Goal: Task Accomplishment & Management: Complete application form

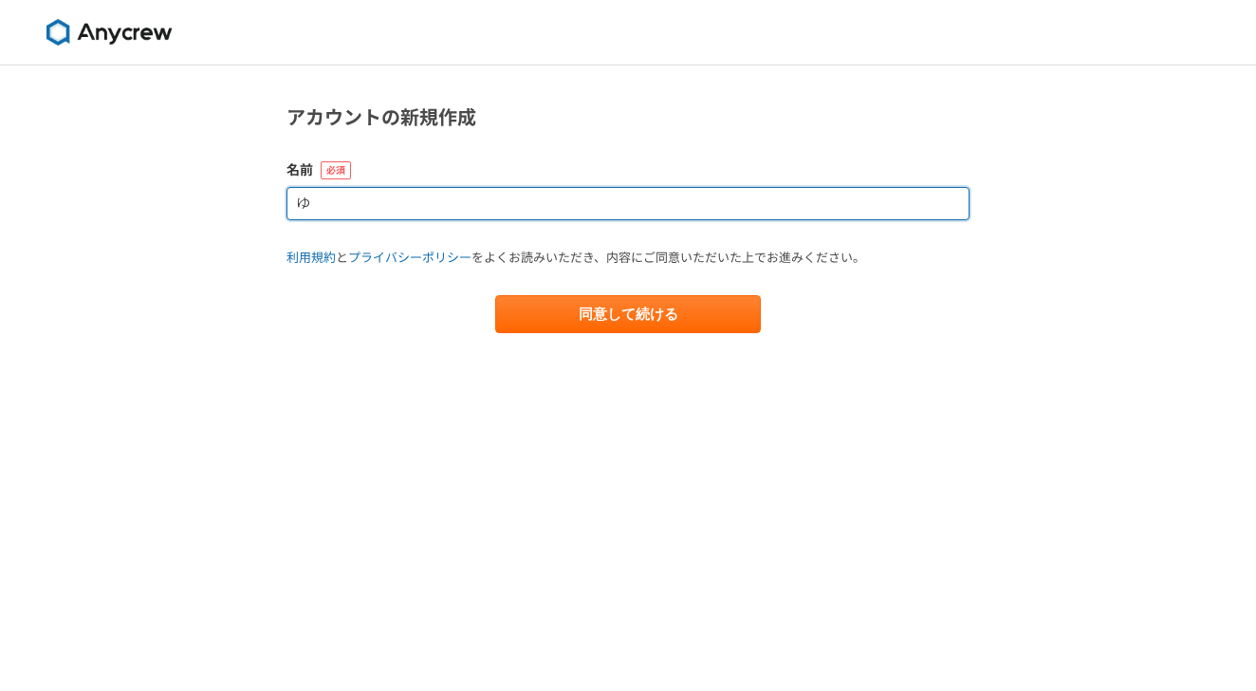
click at [697, 206] on input "ゆ" at bounding box center [628, 203] width 683 height 33
type input "[PERSON_NAME]"
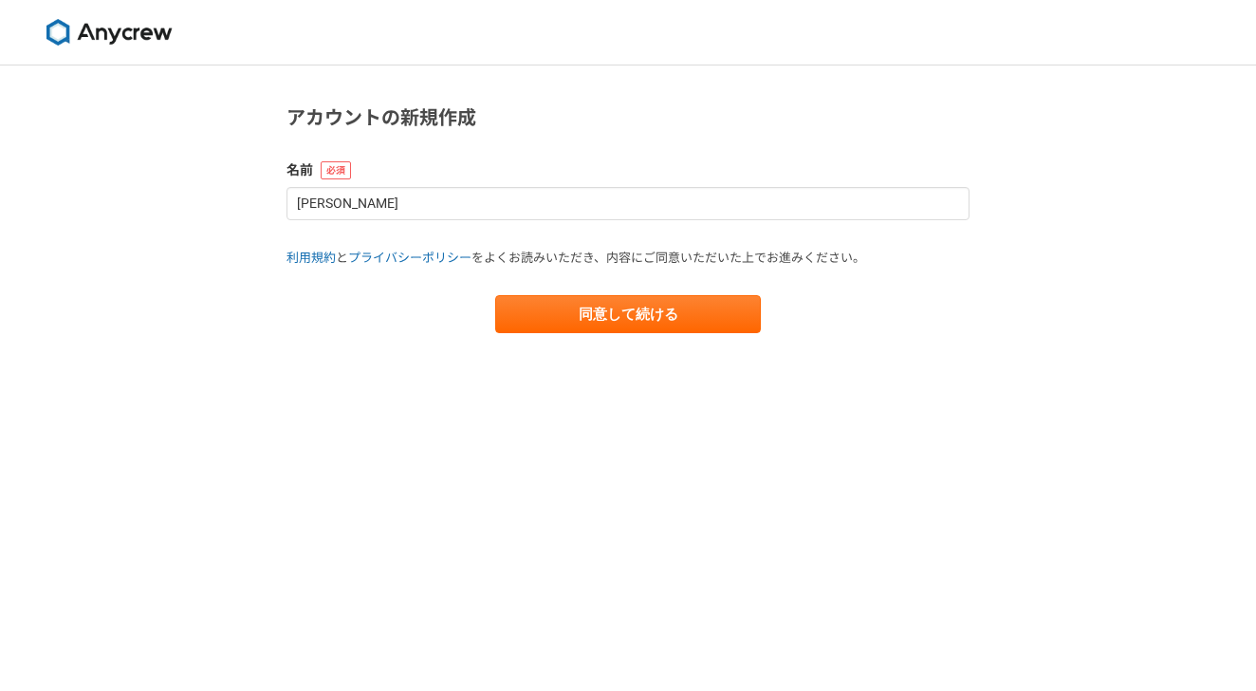
click at [901, 283] on form "名前 [PERSON_NAME] 利用規約 と プライバシーポリシー をよくお読みいただき、内容にご同意いただいた上でお進みください。 同意して続ける" at bounding box center [628, 246] width 683 height 173
click at [694, 334] on main "アカウントの新規作成 名前 [PERSON_NAME] 利用規約 と プライバシーポリシー をよくお読みいただき、内容にご同意いただいた上でお進みください。 …" at bounding box center [628, 237] width 721 height 344
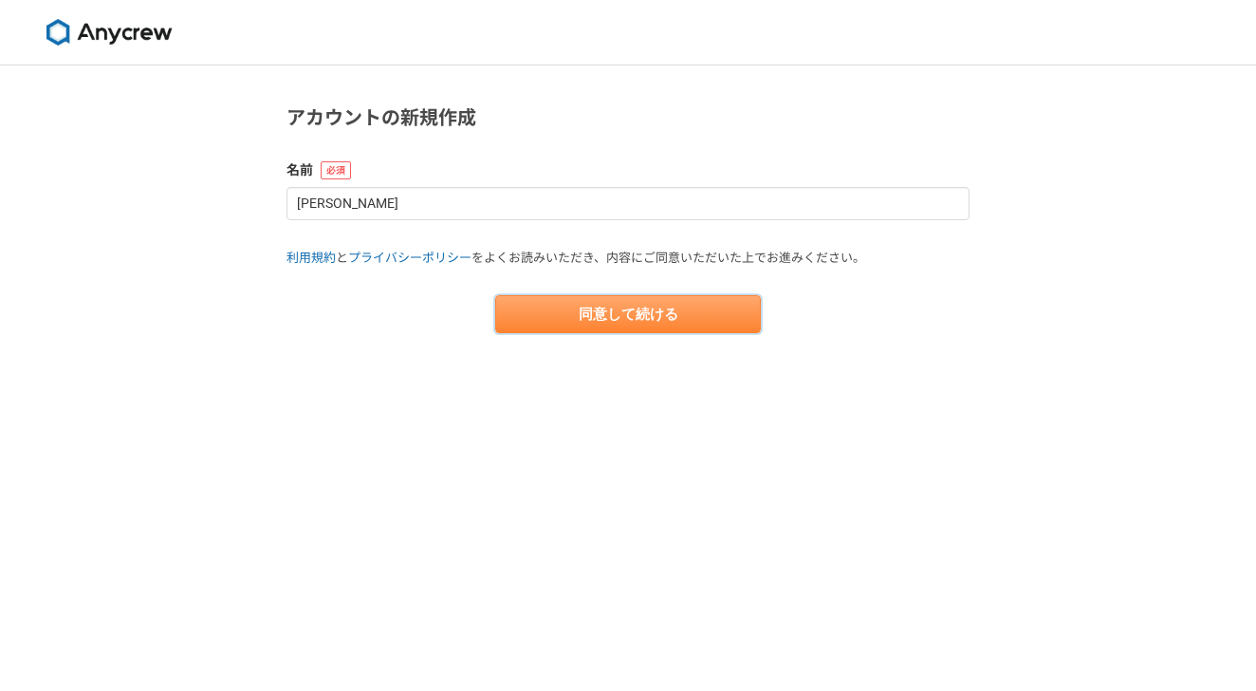
click at [698, 317] on button "同意して続ける" at bounding box center [628, 314] width 266 height 38
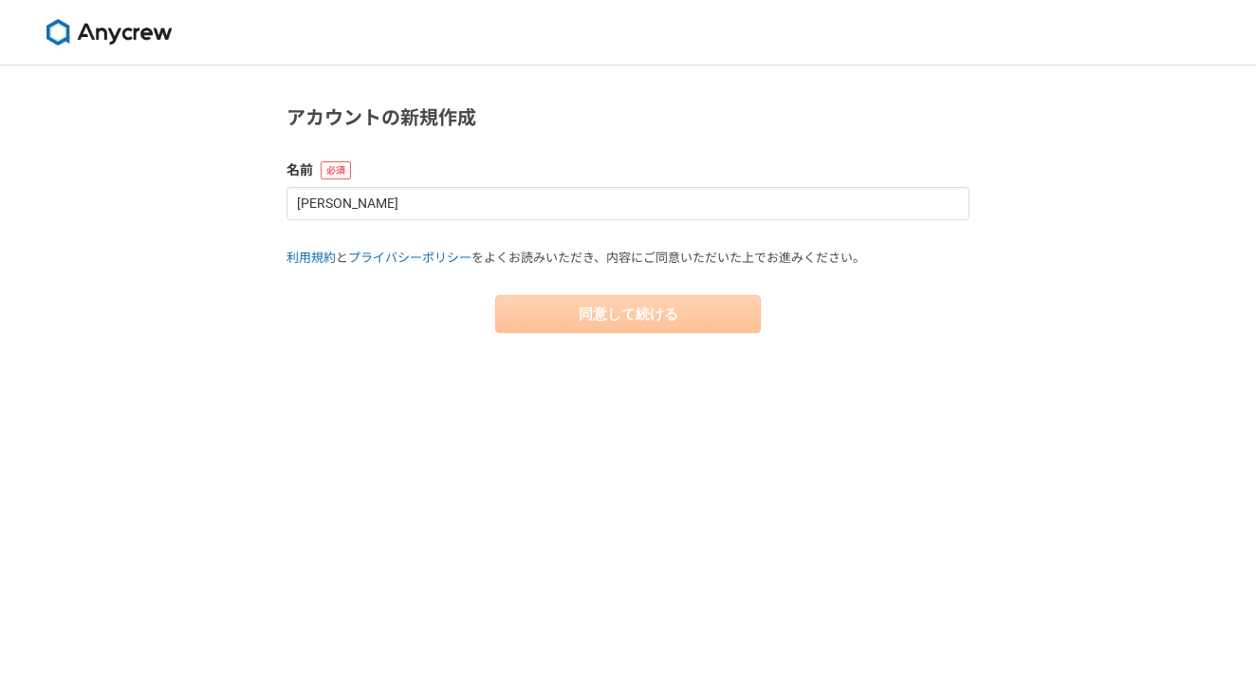
select select "13"
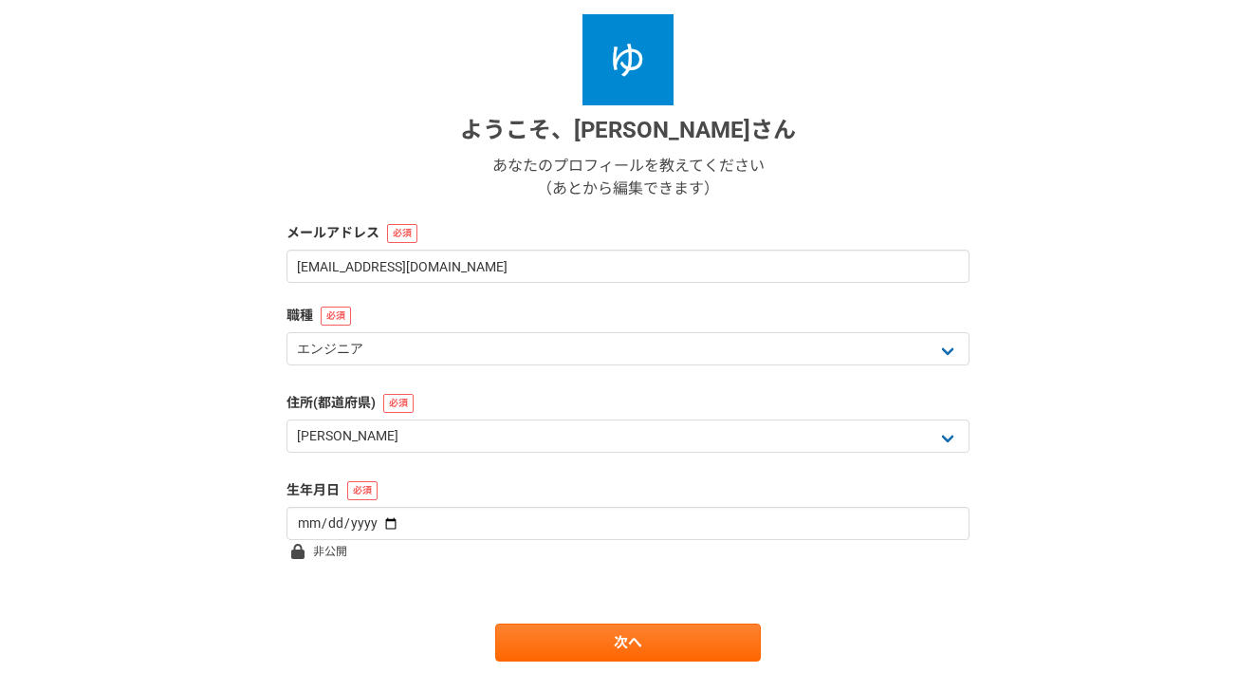
scroll to position [225, 0]
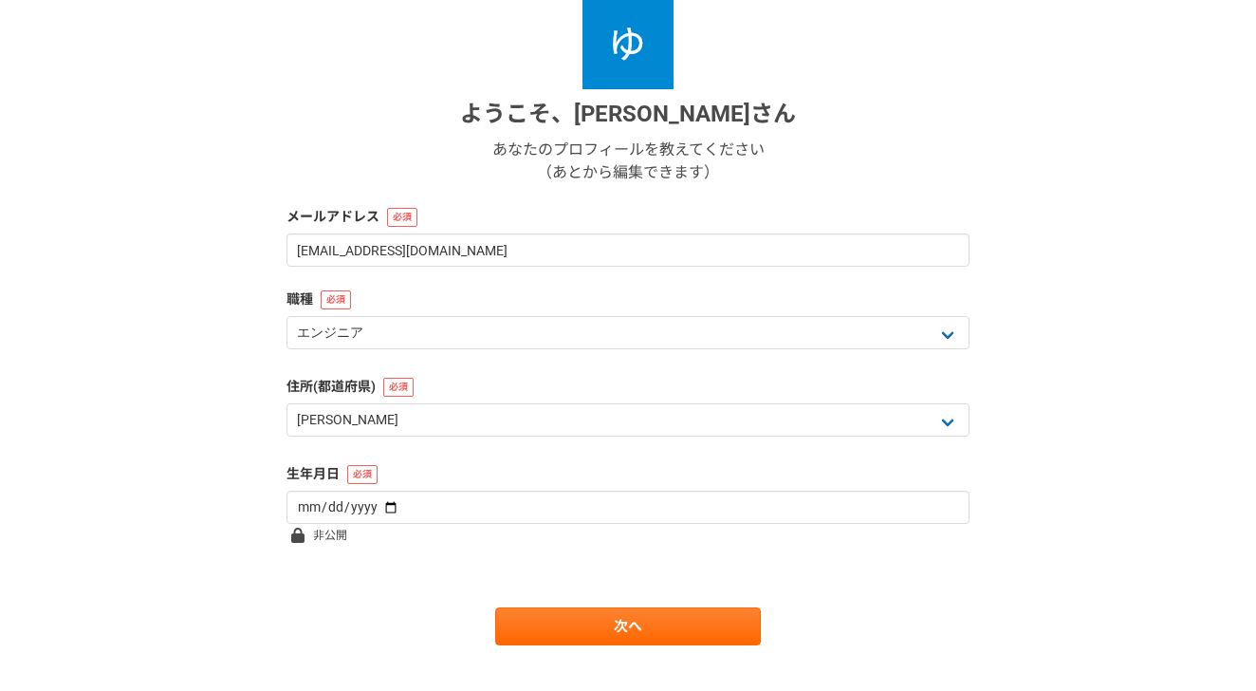
click at [880, 164] on div "ようこそ、 [PERSON_NAME]のプロフィールを教えてください （あとから編集できます）" at bounding box center [628, 91] width 683 height 186
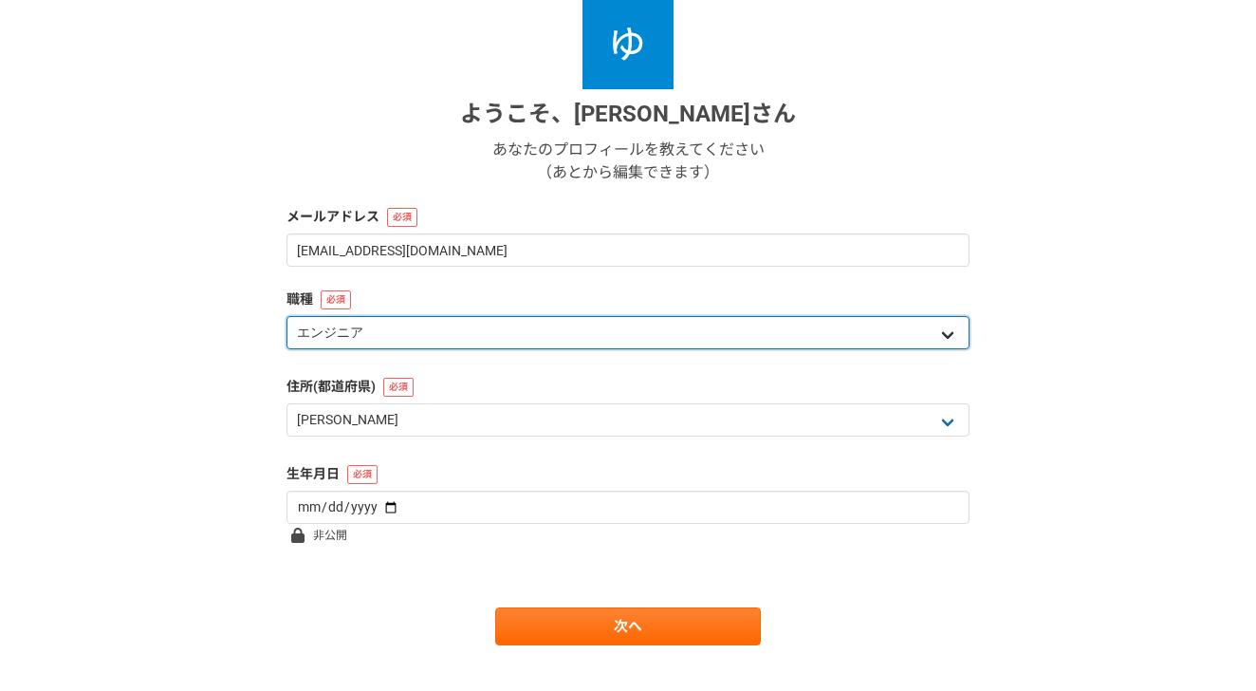
select select "8"
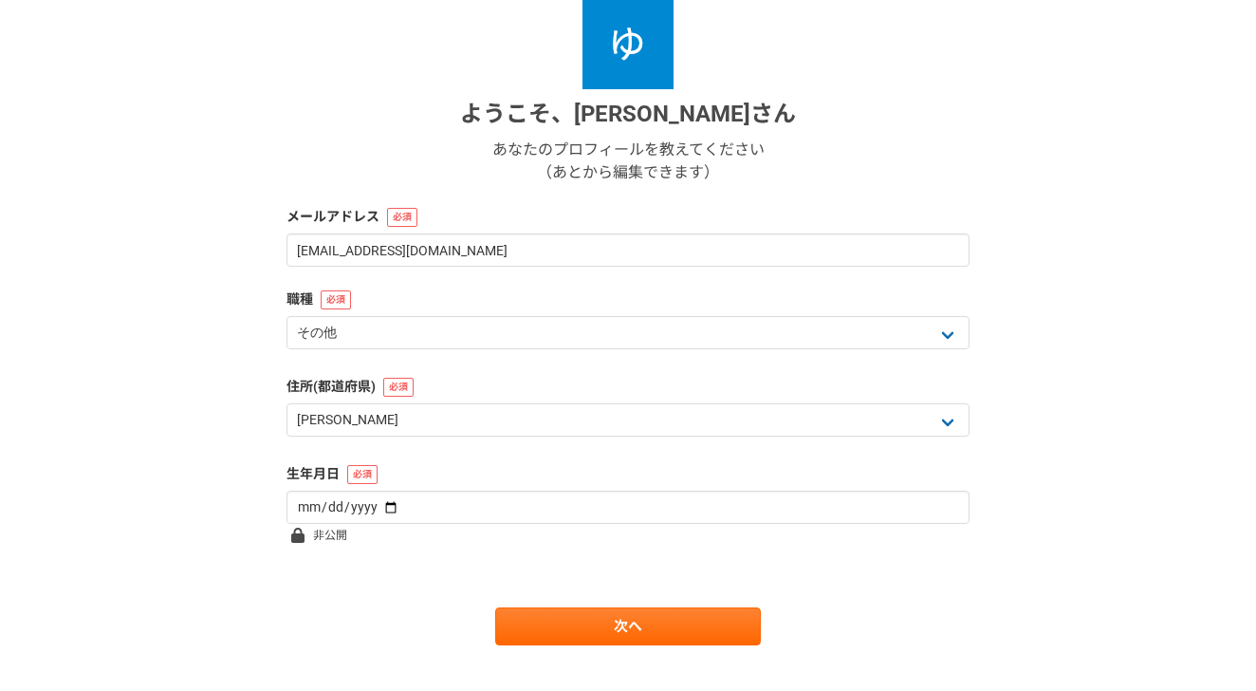
click at [960, 217] on label "メールアドレス" at bounding box center [628, 217] width 683 height 20
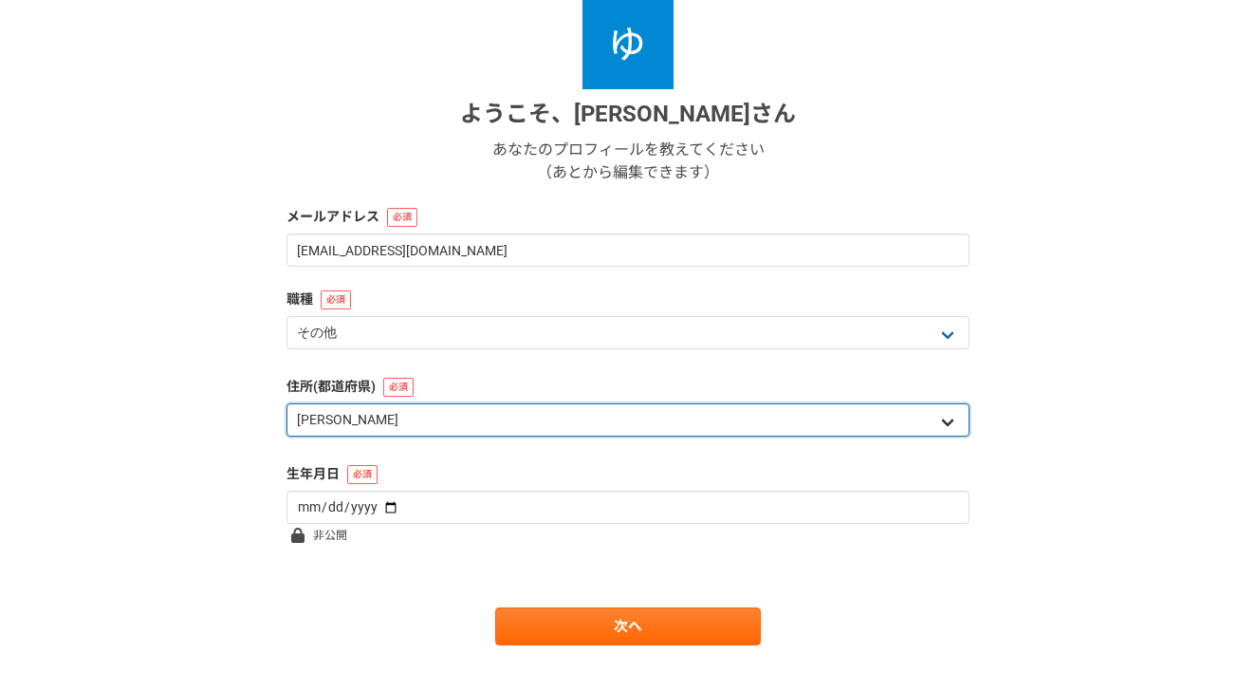
select select "34"
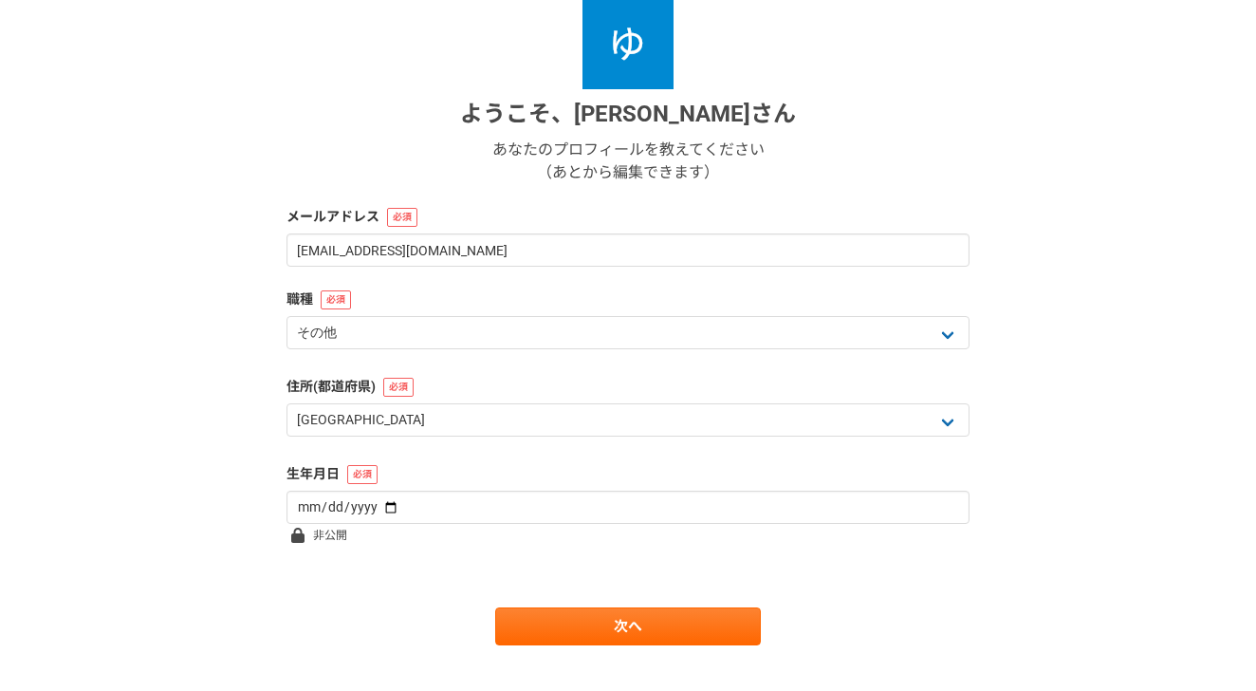
click at [1051, 373] on div "1 2 3 4 5 6 基本情報 ようこそ、 [PERSON_NAME] さん あなたのプロフィールを教えてください （あとから編集できます） メールアドレス…" at bounding box center [628, 281] width 1256 height 881
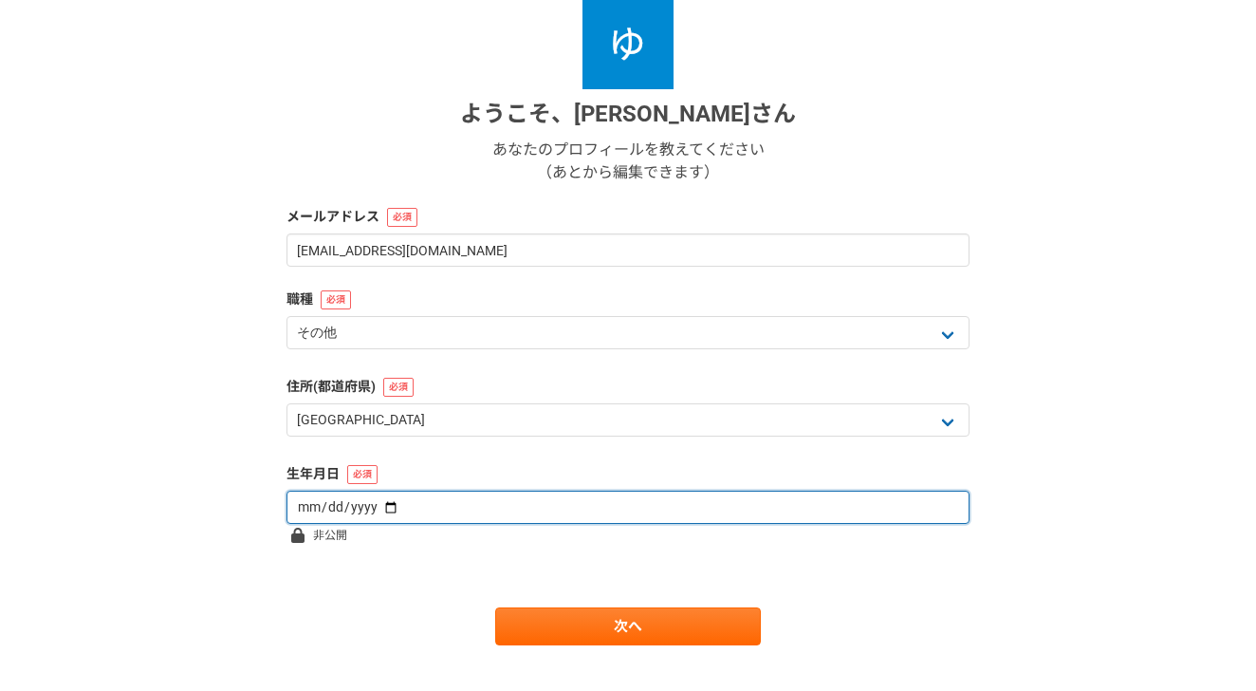
click at [661, 521] on input "date" at bounding box center [628, 507] width 683 height 33
click at [663, 497] on input "date" at bounding box center [628, 507] width 683 height 33
click at [344, 507] on input "date" at bounding box center [628, 507] width 683 height 33
click at [381, 504] on input "date" at bounding box center [628, 507] width 683 height 33
click at [354, 508] on input "date" at bounding box center [628, 507] width 683 height 33
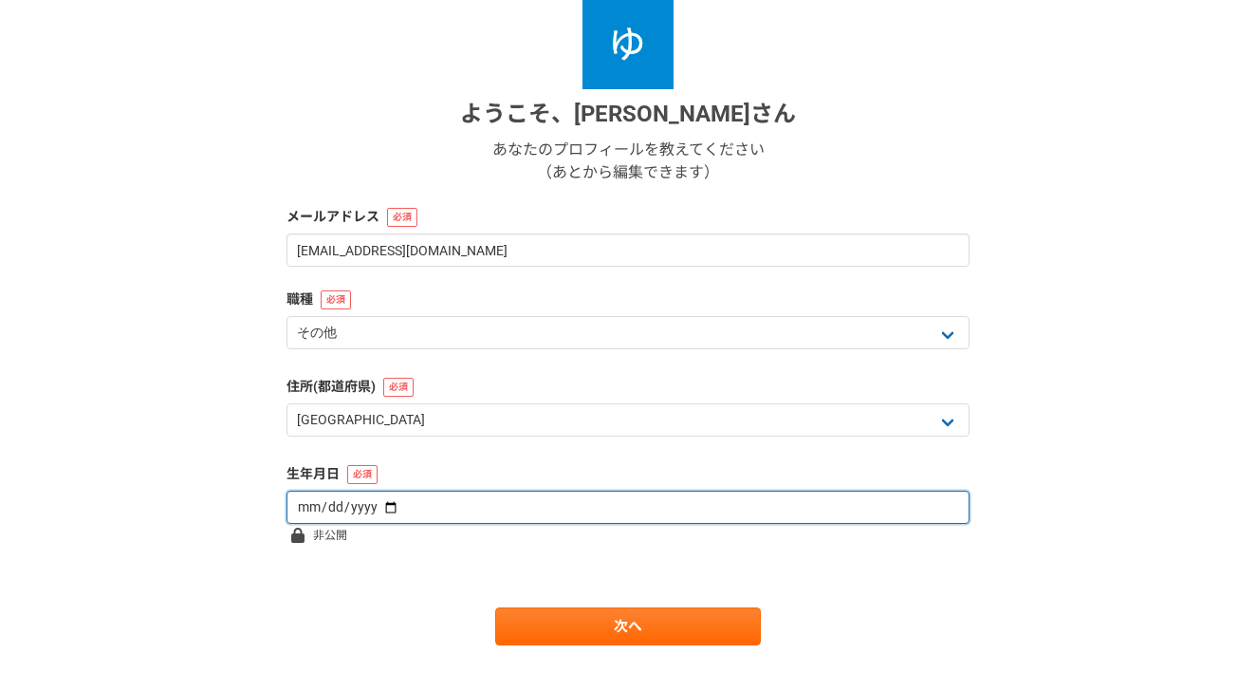
click at [362, 508] on input "date" at bounding box center [628, 507] width 683 height 33
type input "[DATE]"
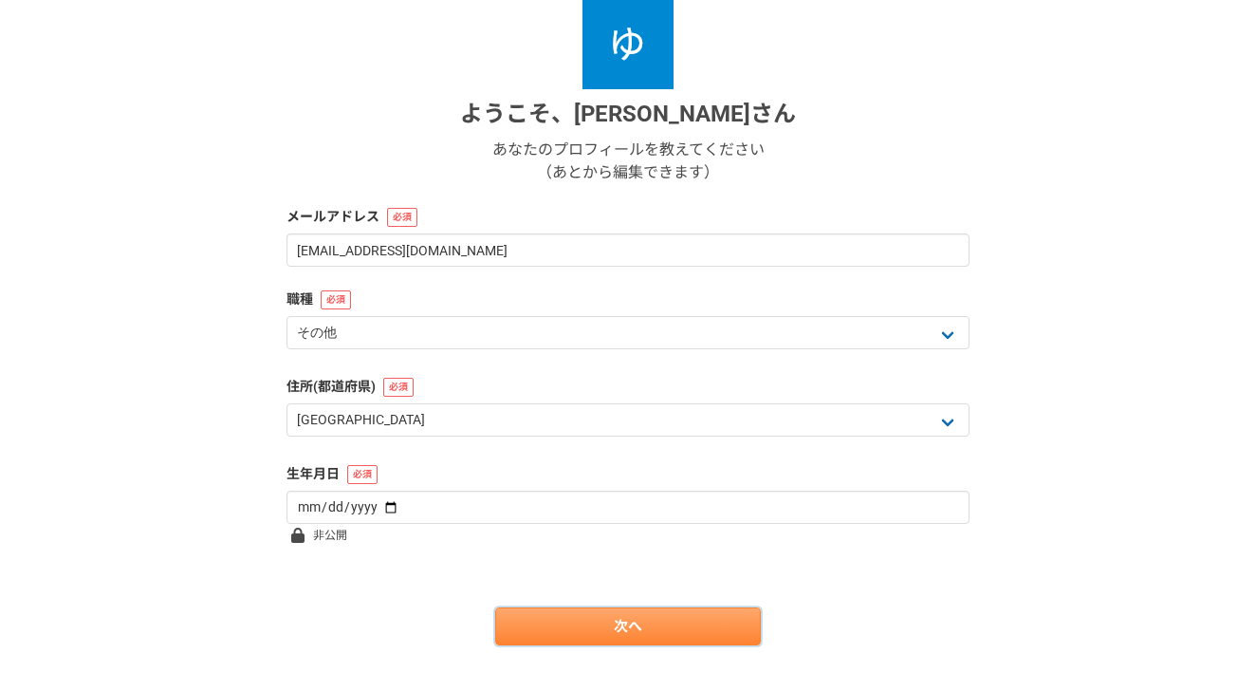
click at [591, 637] on link "次へ" at bounding box center [628, 626] width 266 height 38
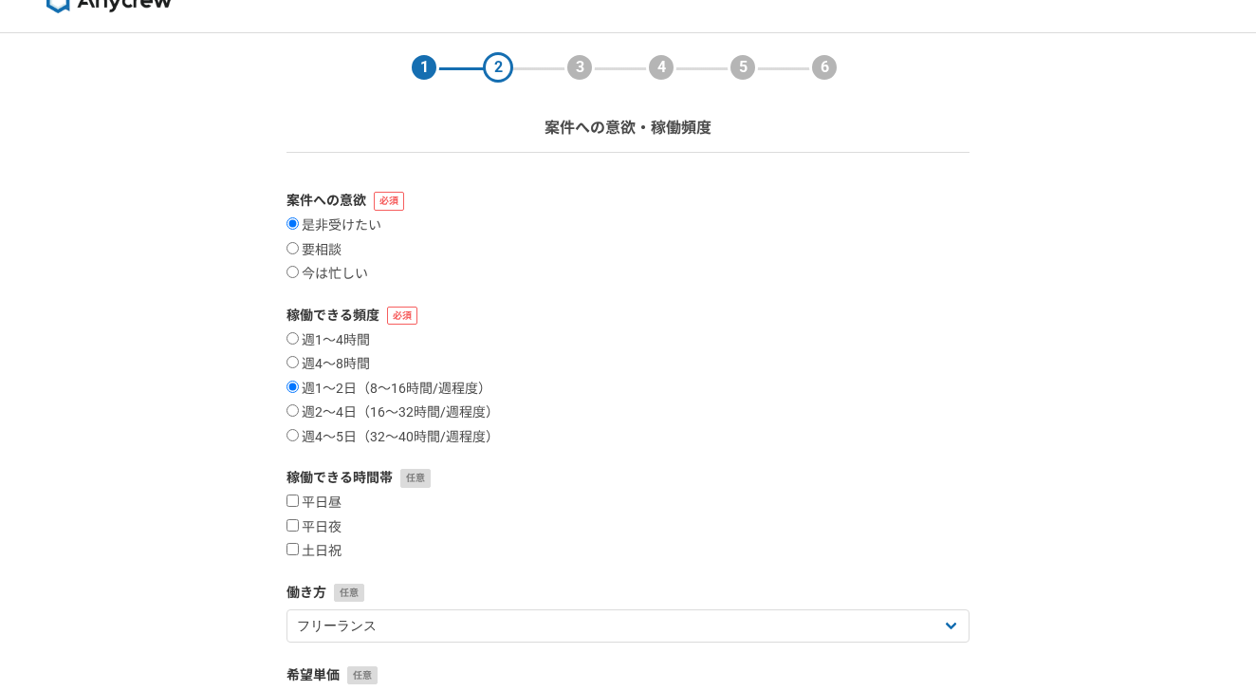
scroll to position [86, 0]
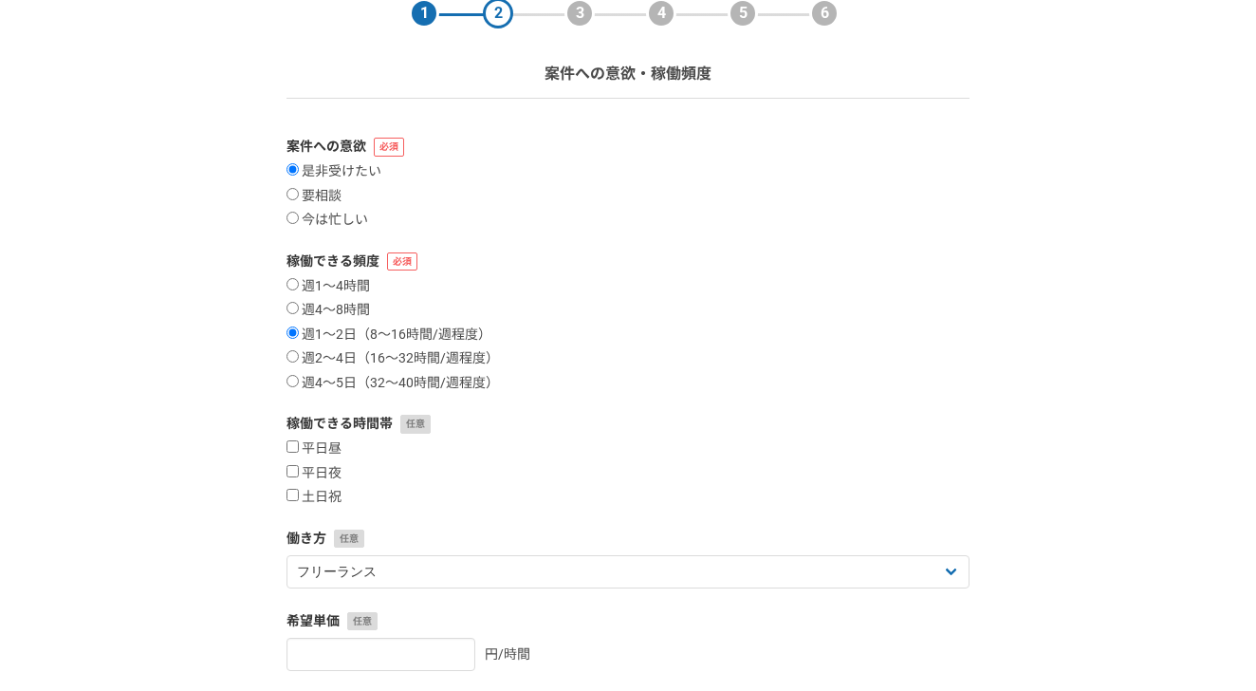
click at [530, 305] on div "週1〜4時間 週4〜8時間 週1〜2日（8〜16時間/週程度） 週2〜4日（16〜32時間/週程度） 週4〜5日（32〜40時間/週程度）" at bounding box center [628, 335] width 683 height 114
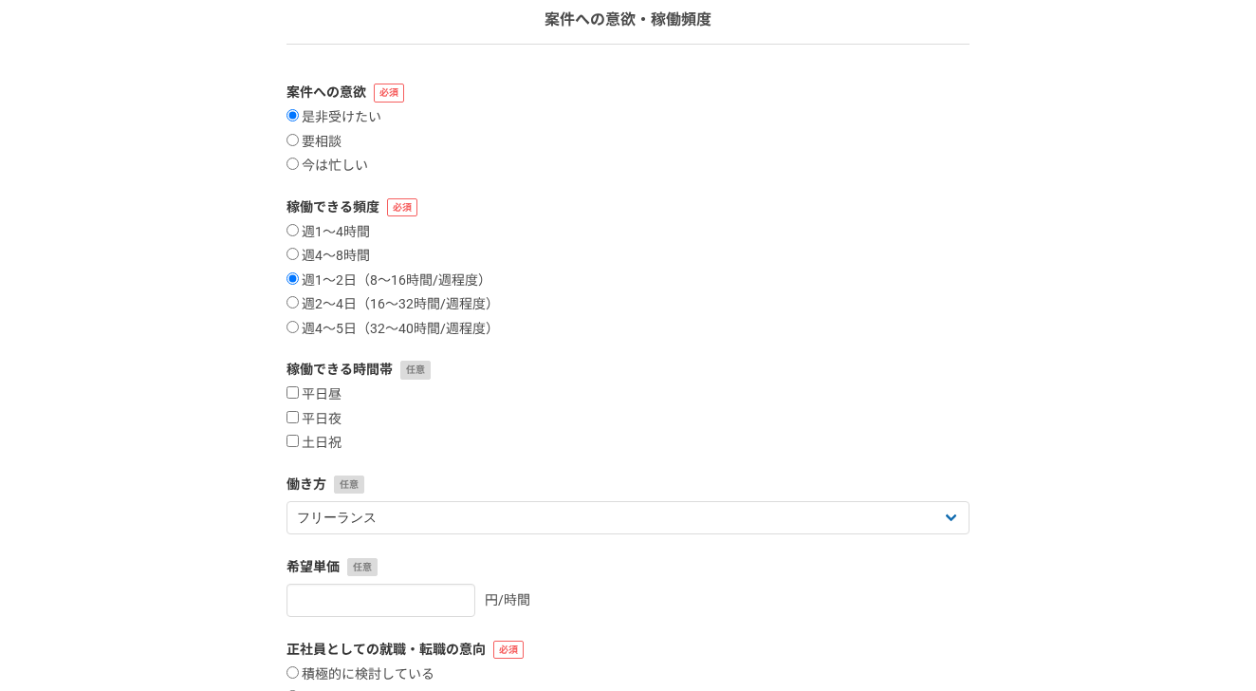
scroll to position [147, 0]
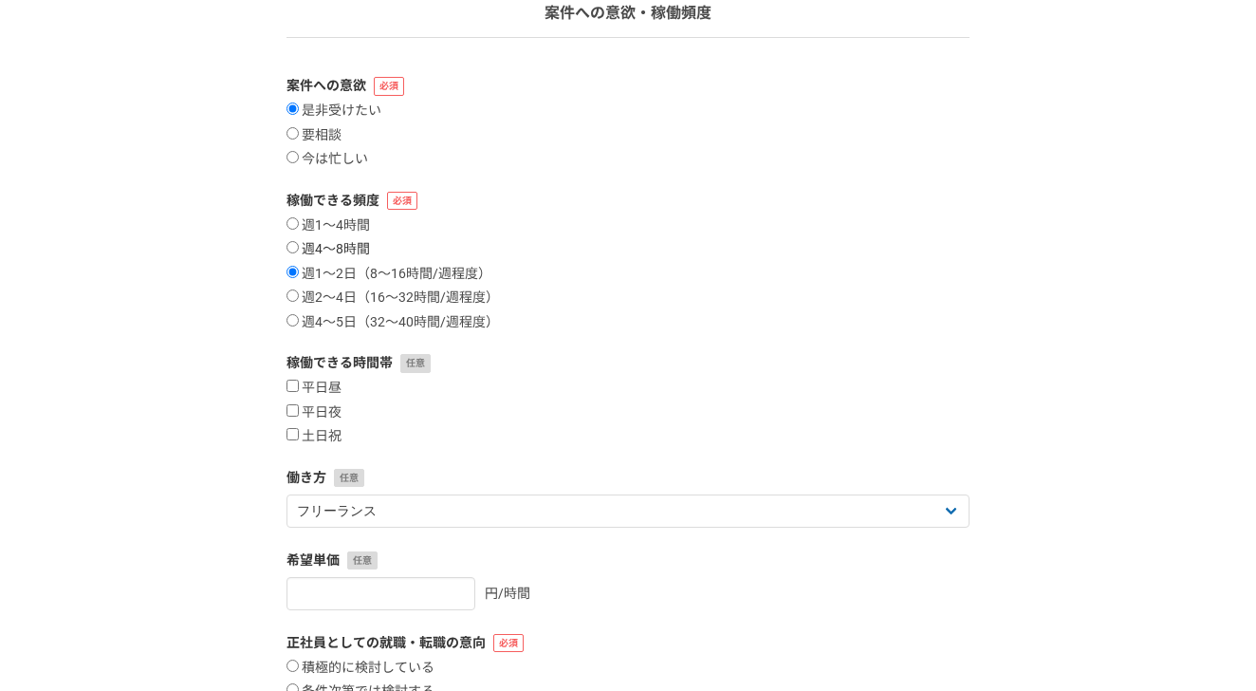
click at [325, 249] on label "週4〜8時間" at bounding box center [329, 249] width 84 height 17
click at [299, 249] on input "週4〜8時間" at bounding box center [293, 247] width 12 height 12
radio input "true"
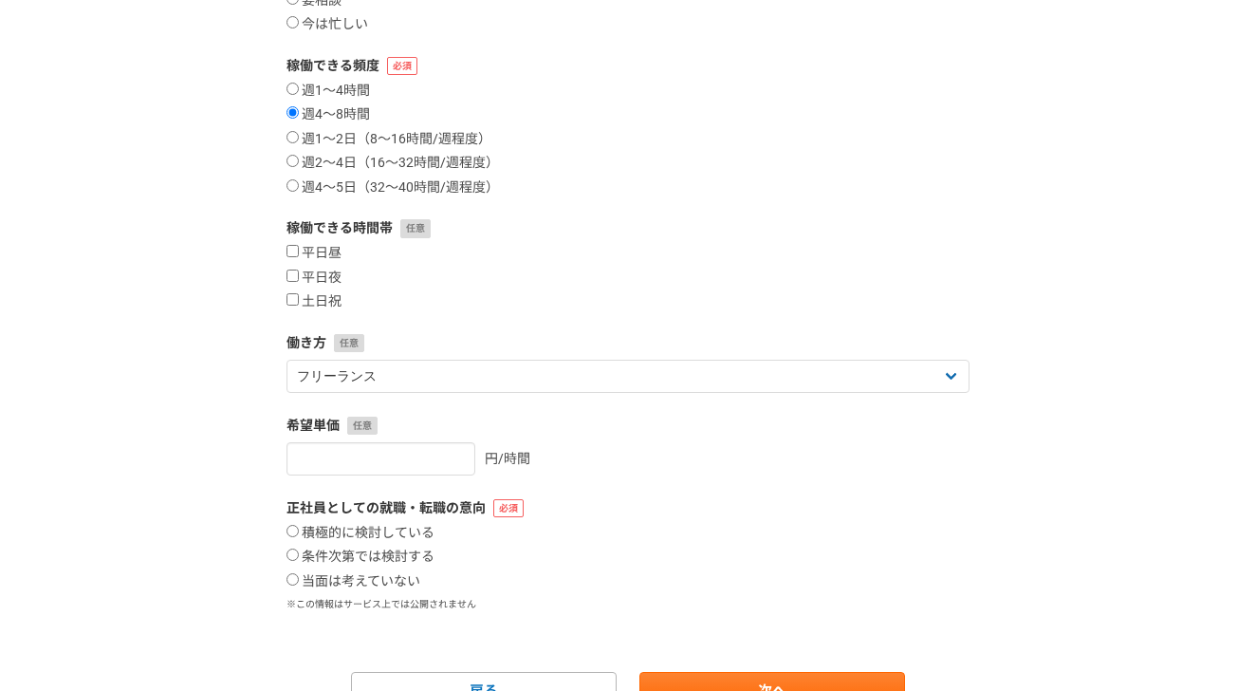
scroll to position [285, 0]
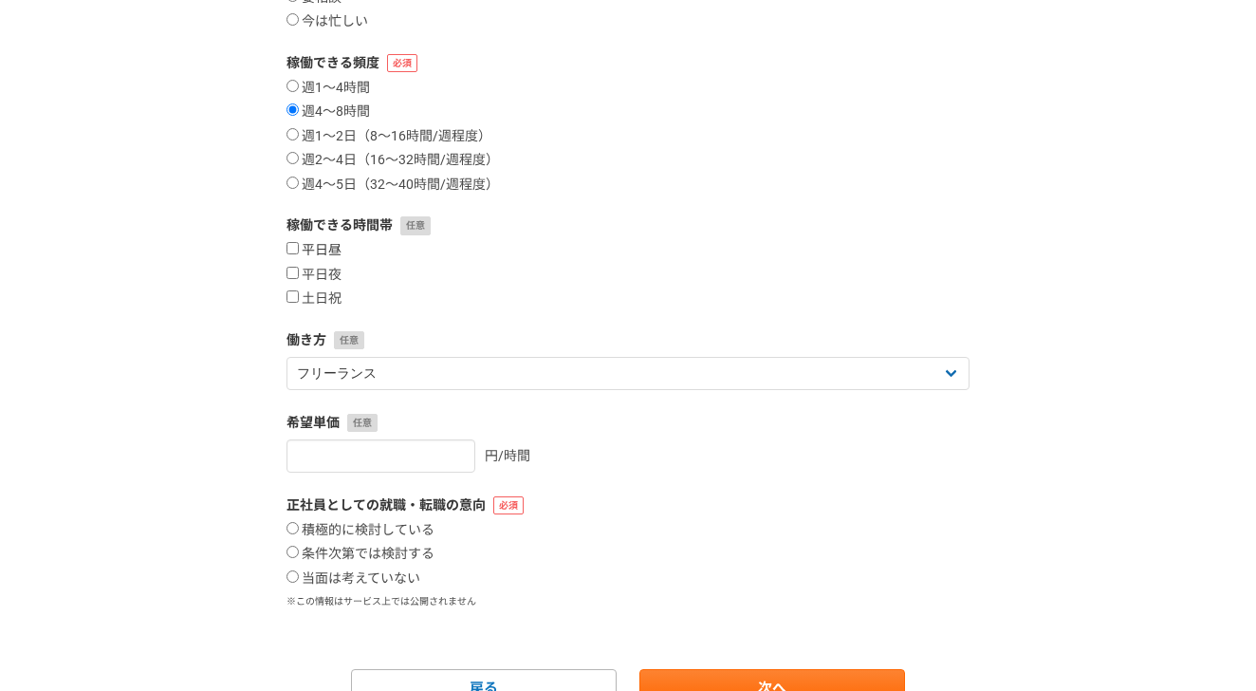
click at [311, 242] on label "平日昼" at bounding box center [314, 250] width 55 height 17
click at [299, 242] on input "平日昼" at bounding box center [293, 248] width 12 height 12
checkbox input "true"
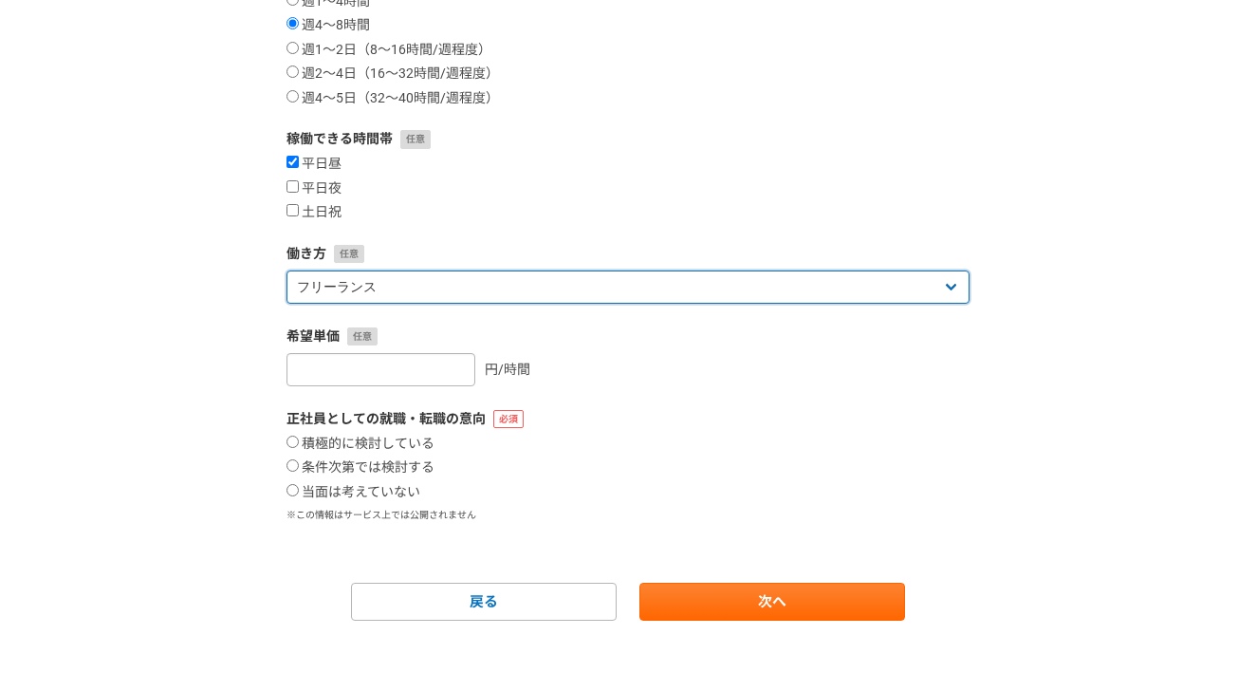
scroll to position [370, 0]
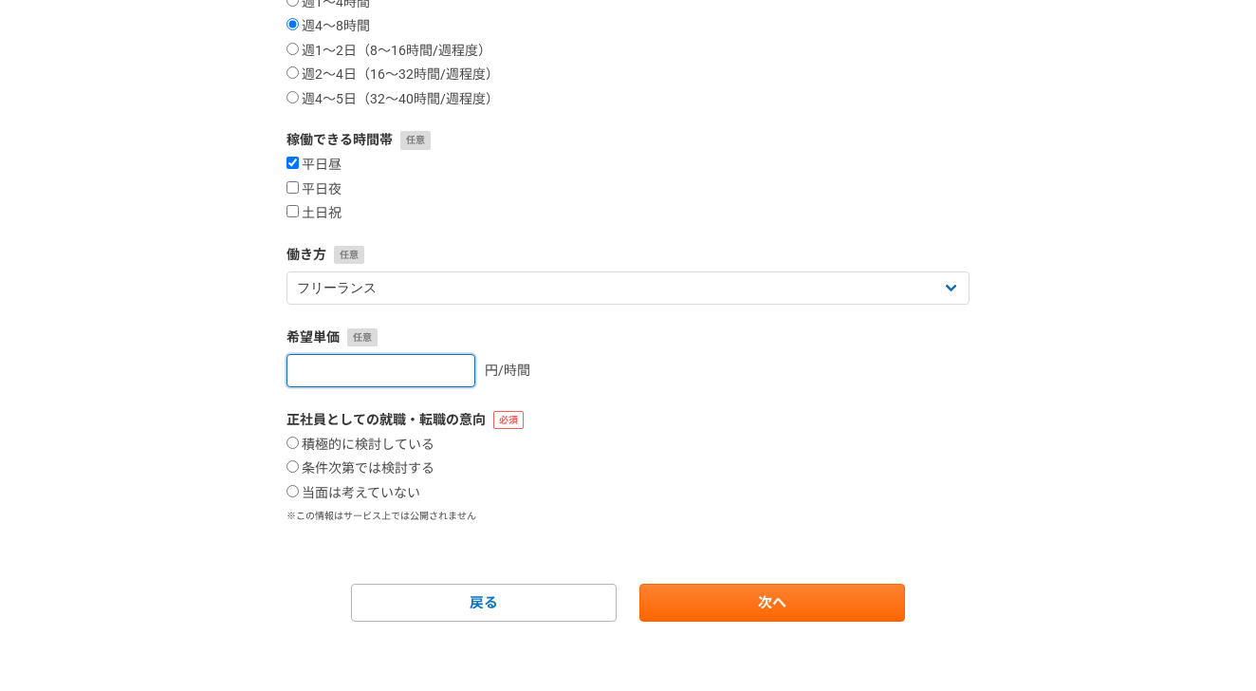
click at [430, 363] on input "number" at bounding box center [381, 370] width 189 height 33
click at [645, 354] on div "円/時間" at bounding box center [628, 370] width 683 height 33
click at [362, 485] on label "当面は考えていない" at bounding box center [354, 493] width 134 height 17
click at [299, 485] on input "当面は考えていない" at bounding box center [293, 491] width 12 height 12
radio input "true"
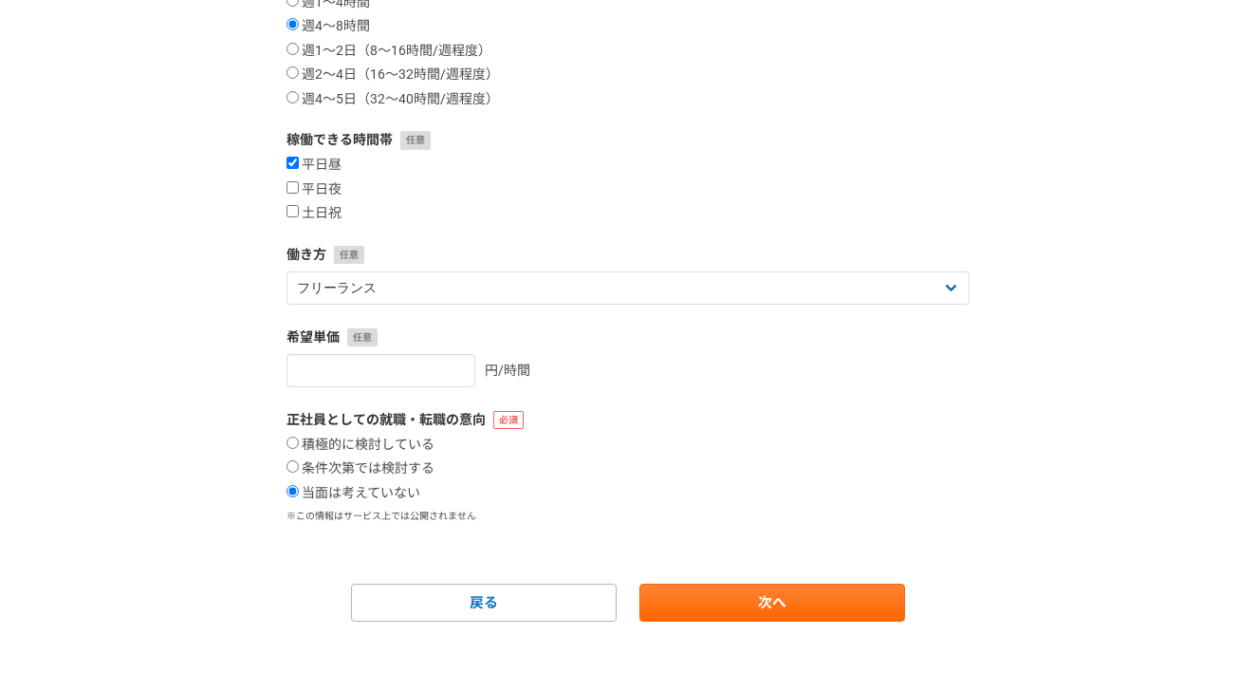
click at [764, 573] on form "案件への意欲 是非受けたい 要相談 今は忙しい 稼働できる頻度 週1〜4時間 週4〜8時間 週1〜2日（8〜16時間/週程度） 週2〜4日（16〜32時間/週…" at bounding box center [628, 237] width 683 height 769
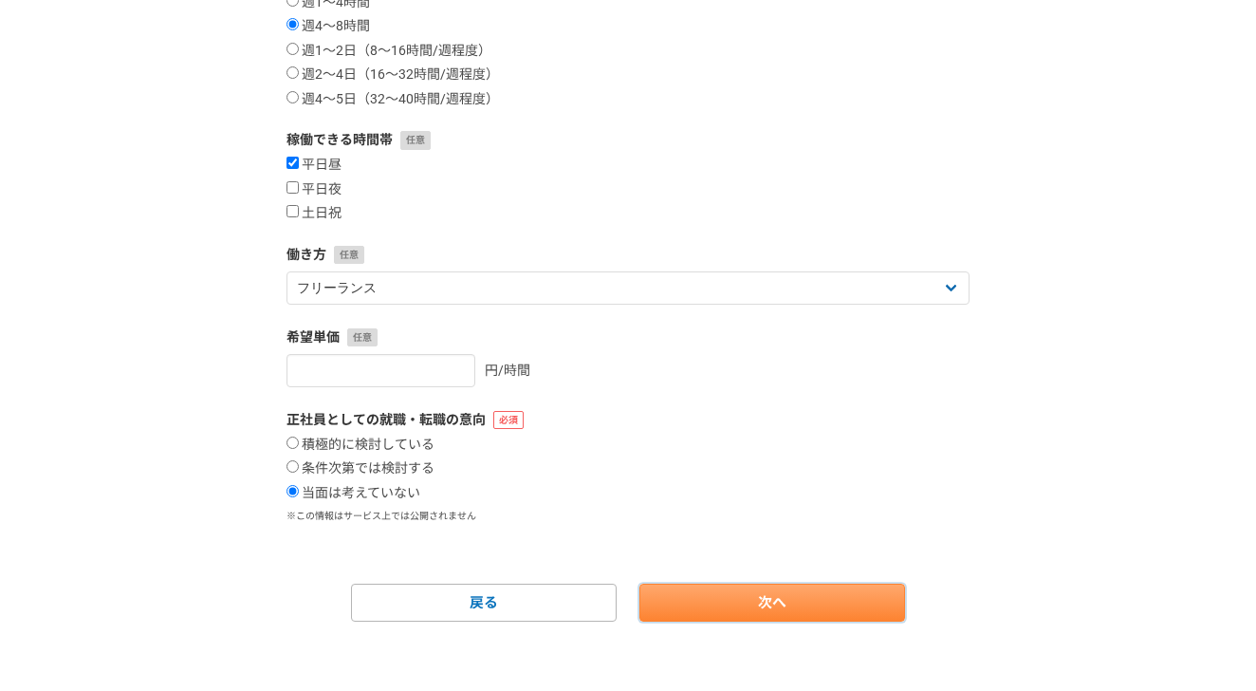
click at [764, 602] on link "次へ" at bounding box center [773, 603] width 266 height 38
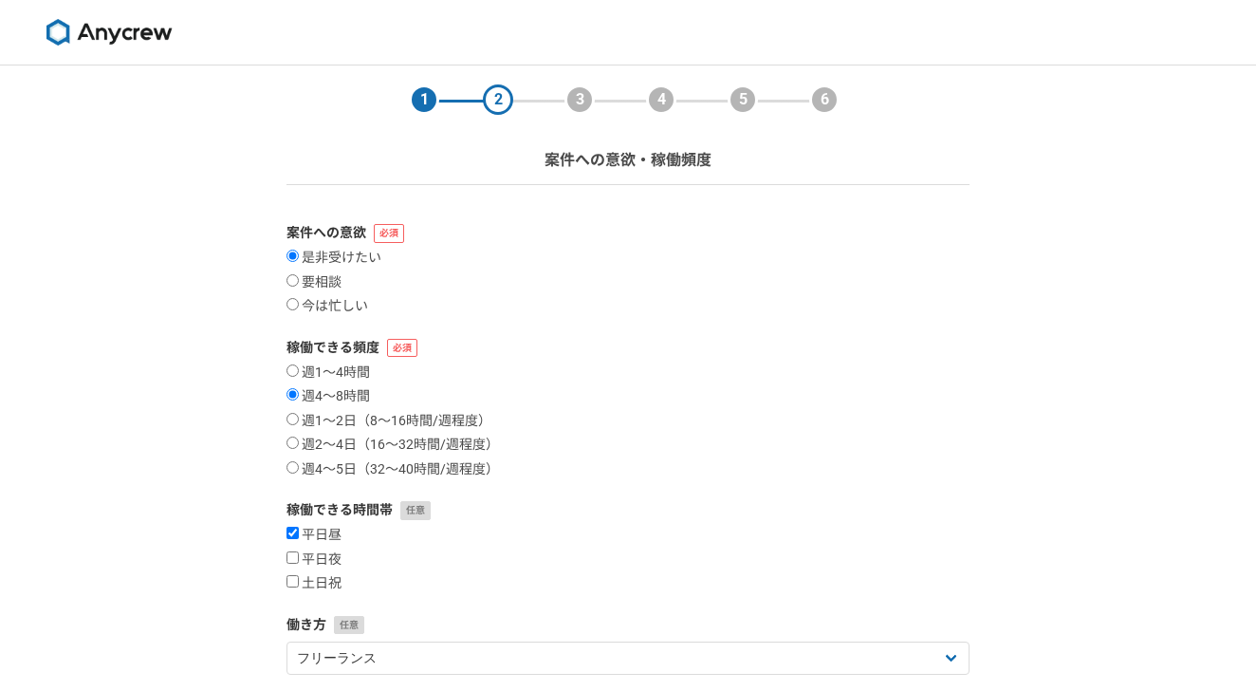
select select
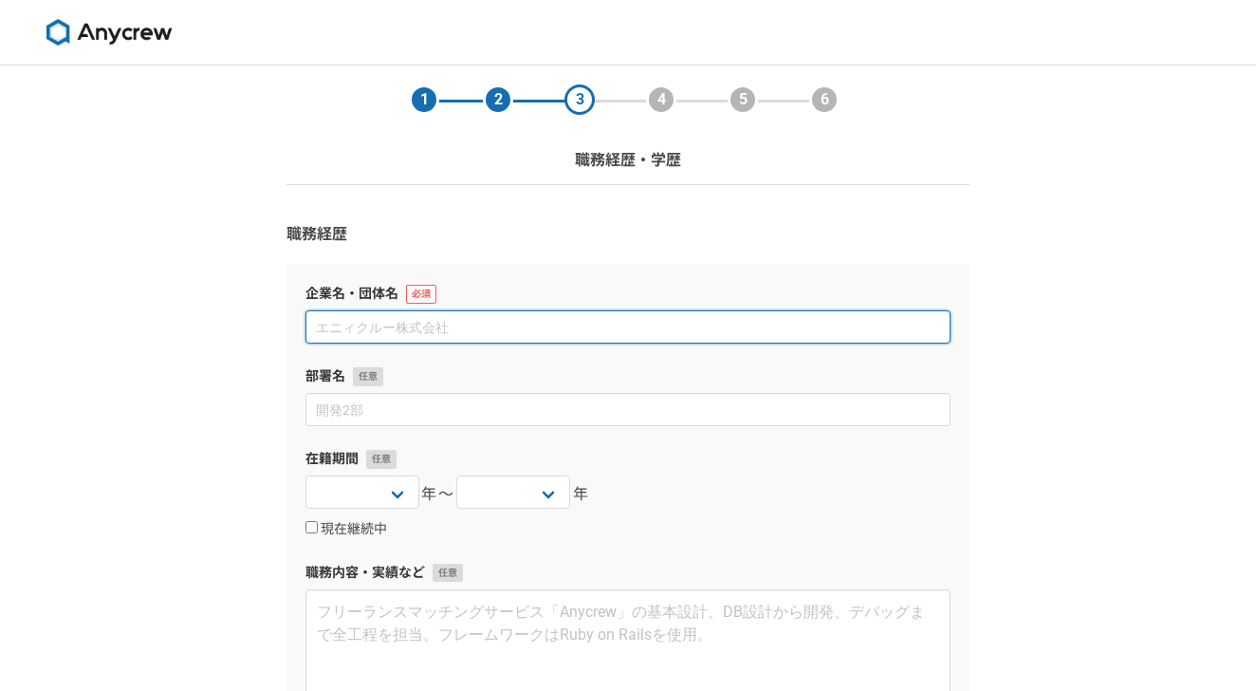
click at [653, 314] on input at bounding box center [628, 326] width 645 height 33
type input "日本生命保険相互会社"
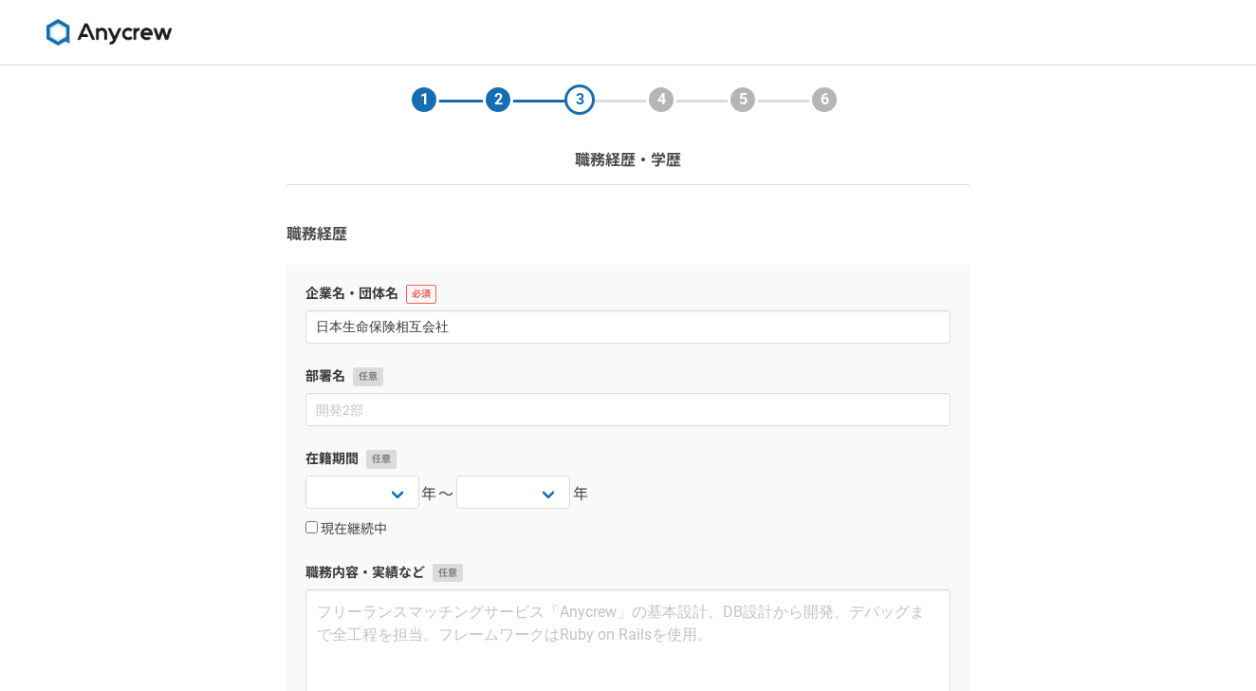
click at [1094, 379] on div "1 2 3 4 5 6 職務経歴・学歴 職務経歴 企業名・団体名 日本生命保険相互会社 部署名 在籍期間 [DATE] [DATE] [DATE] [DATE…" at bounding box center [628, 573] width 1256 height 1017
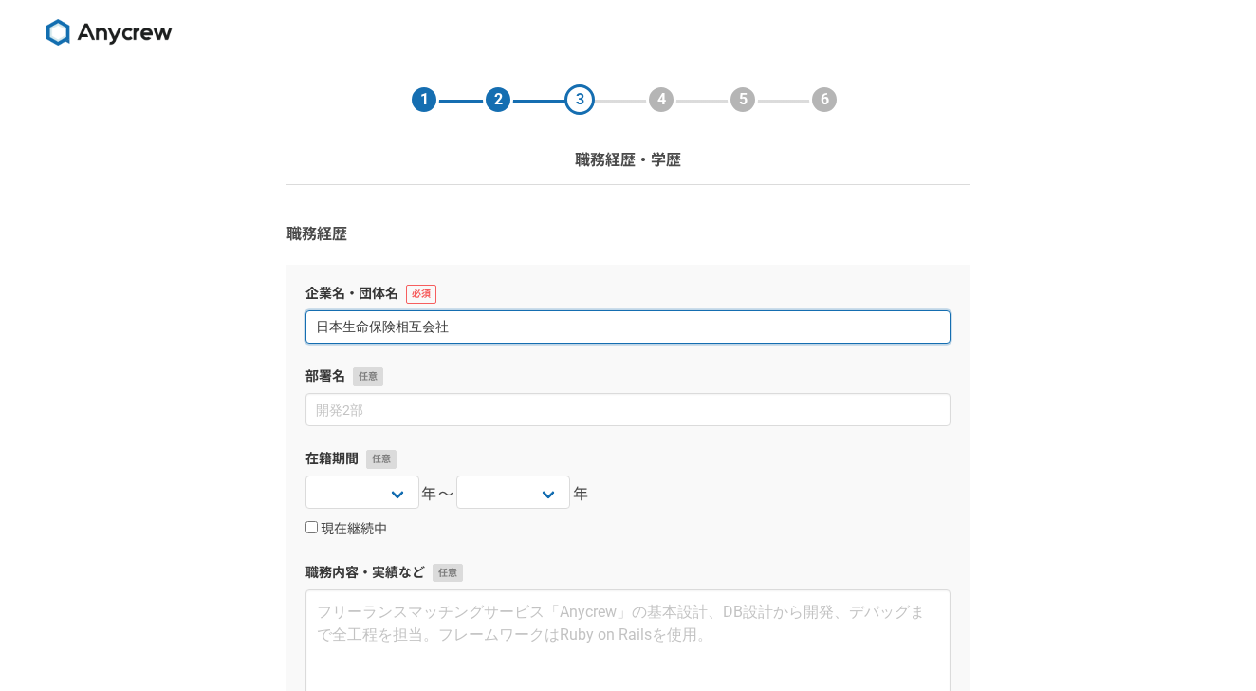
click at [567, 325] on input "日本生命保険相互会社" at bounding box center [628, 326] width 645 height 33
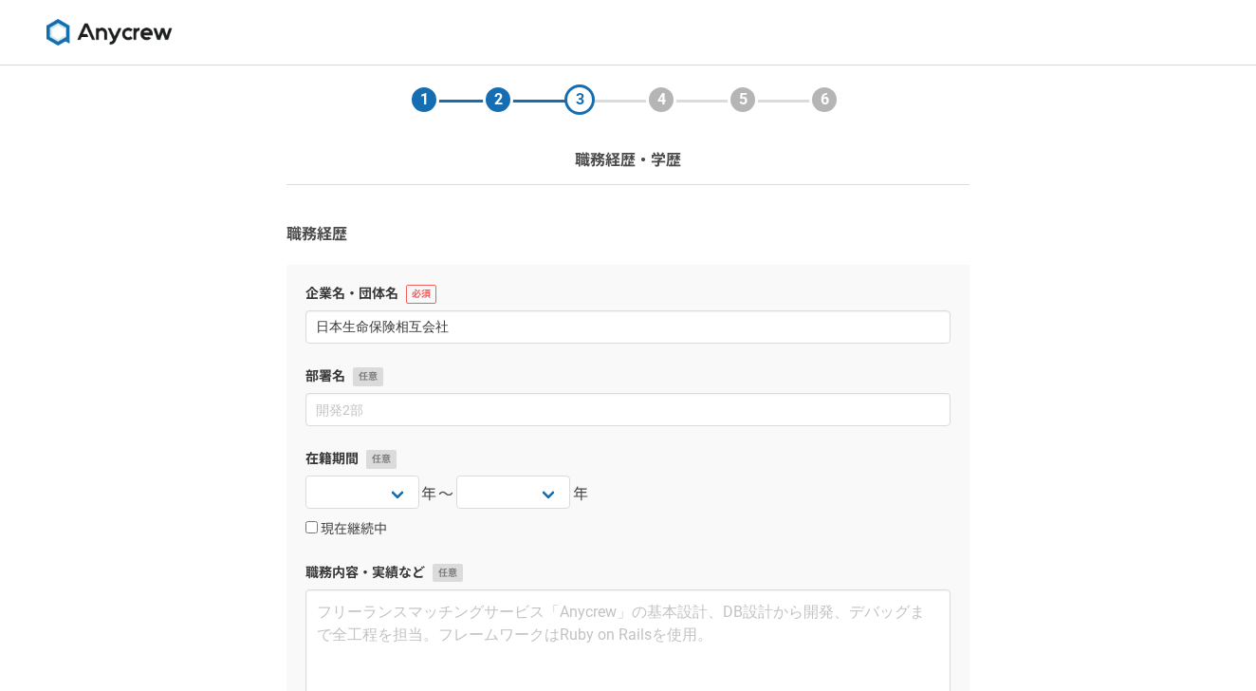
click at [836, 231] on h3 "職務経歴" at bounding box center [628, 234] width 683 height 23
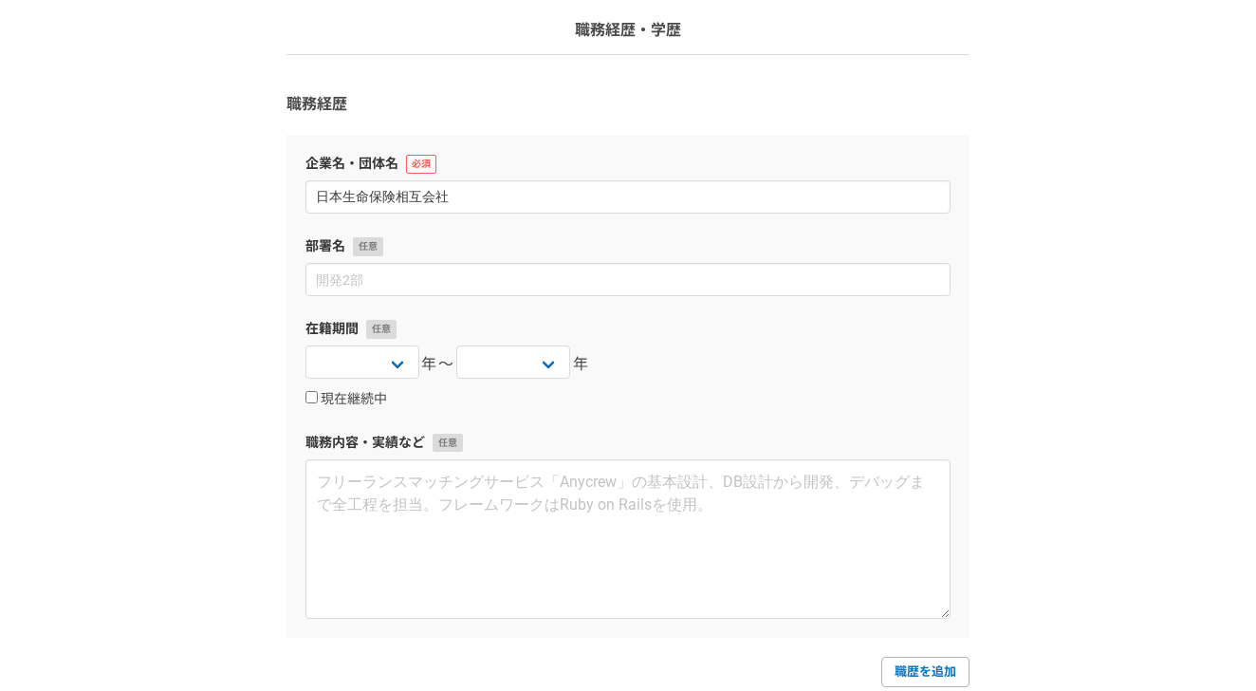
scroll to position [139, 0]
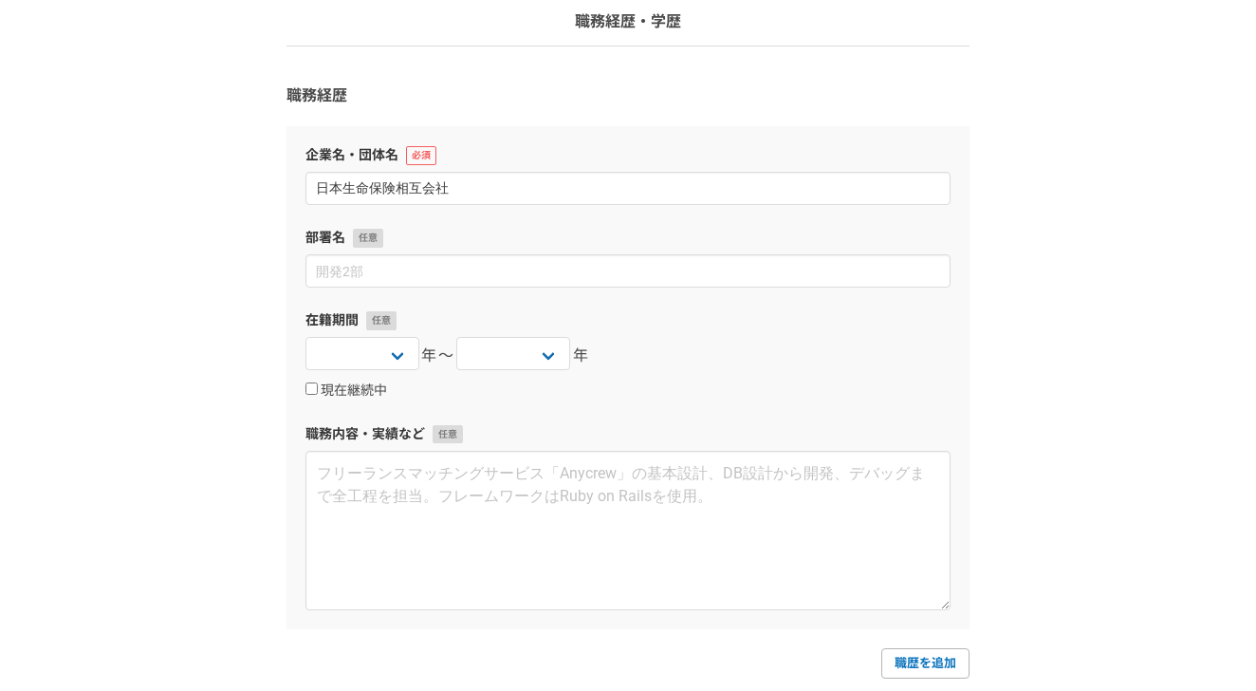
click at [671, 352] on div "[DATE] [DATE] [DATE] [DATE] [DATE] [DATE] [DATE] [DATE] [DATE] [DATE] [DATE] [D…" at bounding box center [628, 356] width 645 height 38
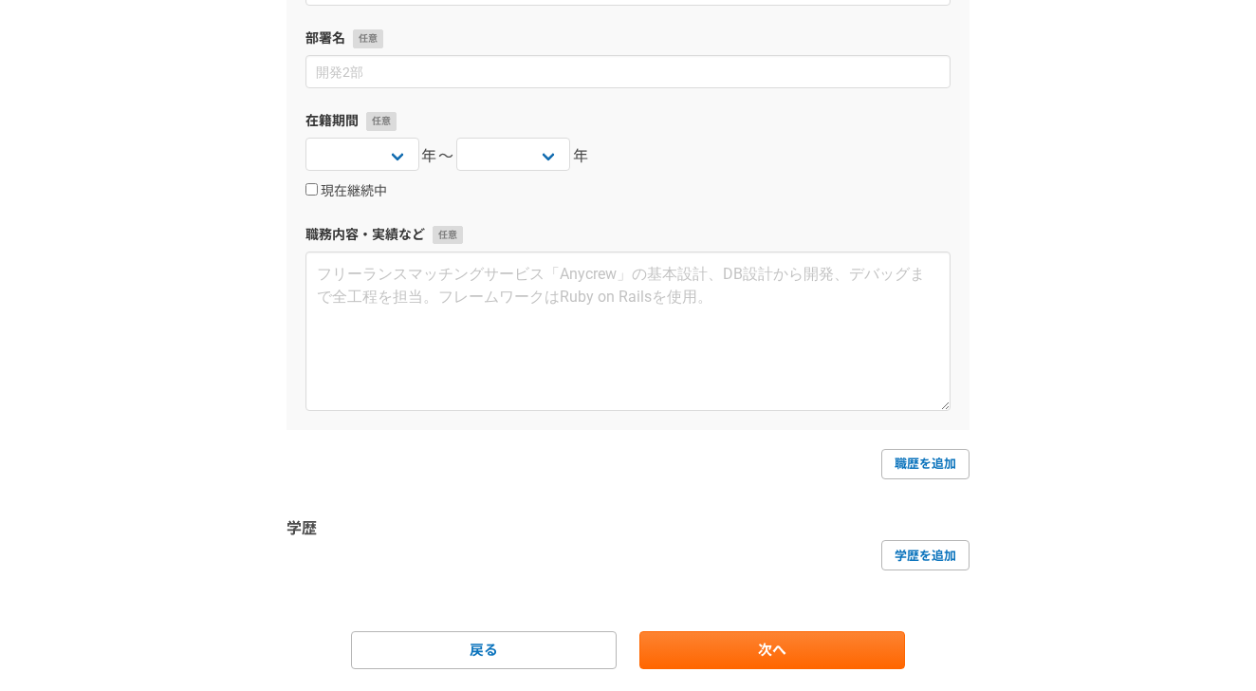
scroll to position [345, 0]
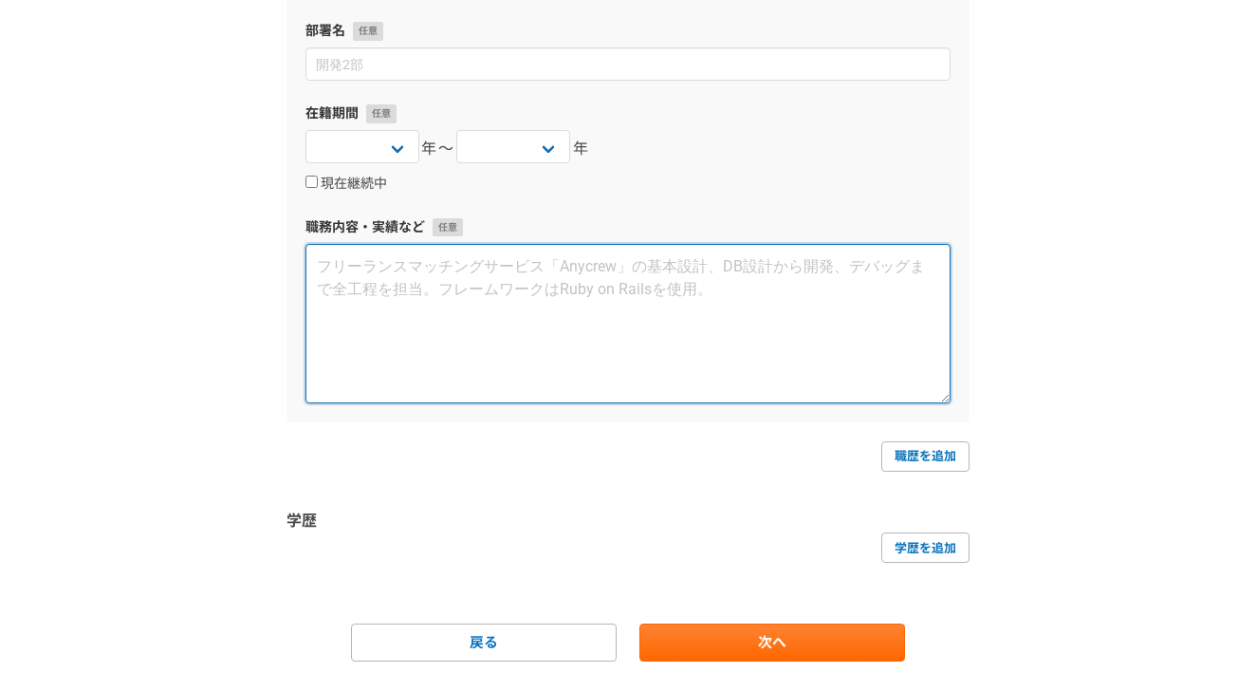
click at [671, 352] on textarea at bounding box center [628, 323] width 645 height 159
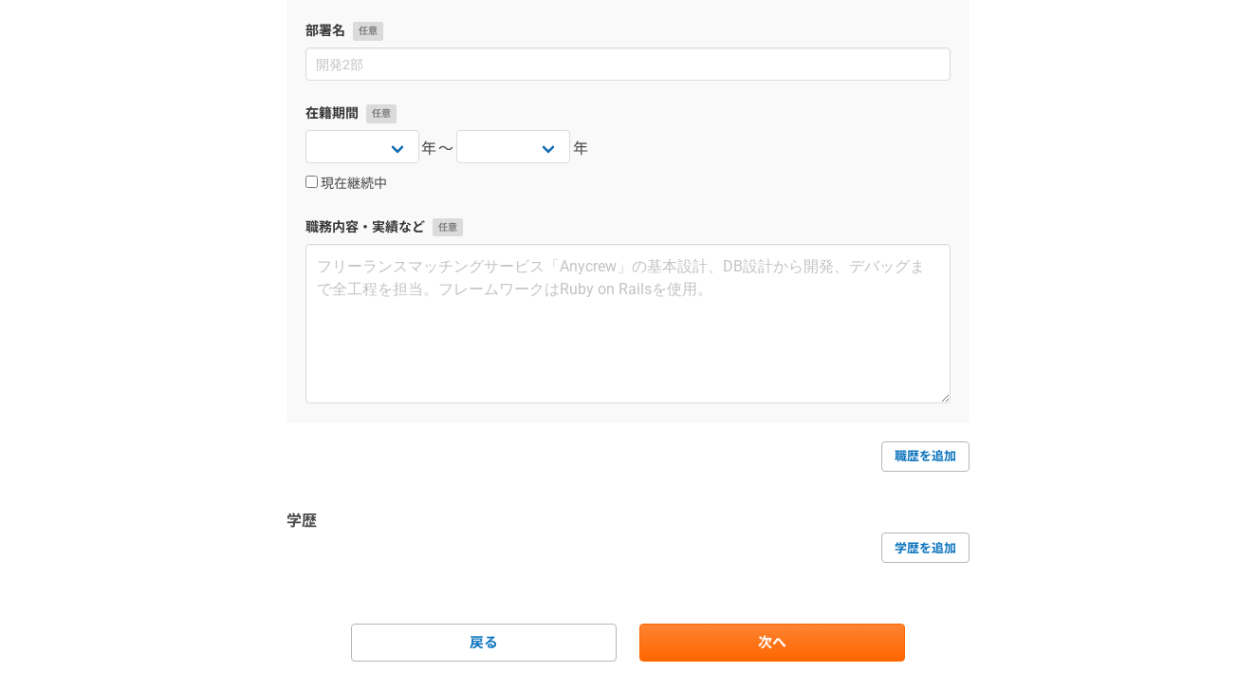
click at [844, 217] on label "職務内容・実績など" at bounding box center [628, 227] width 645 height 20
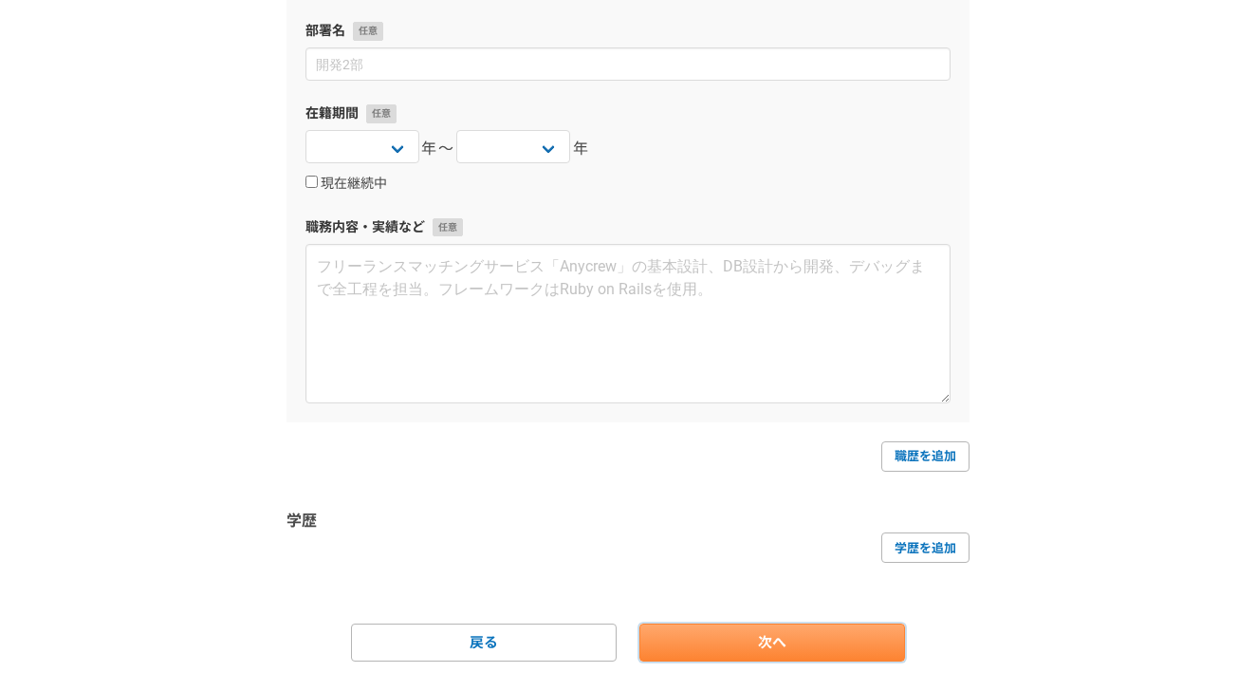
click at [769, 634] on link "次へ" at bounding box center [773, 642] width 266 height 38
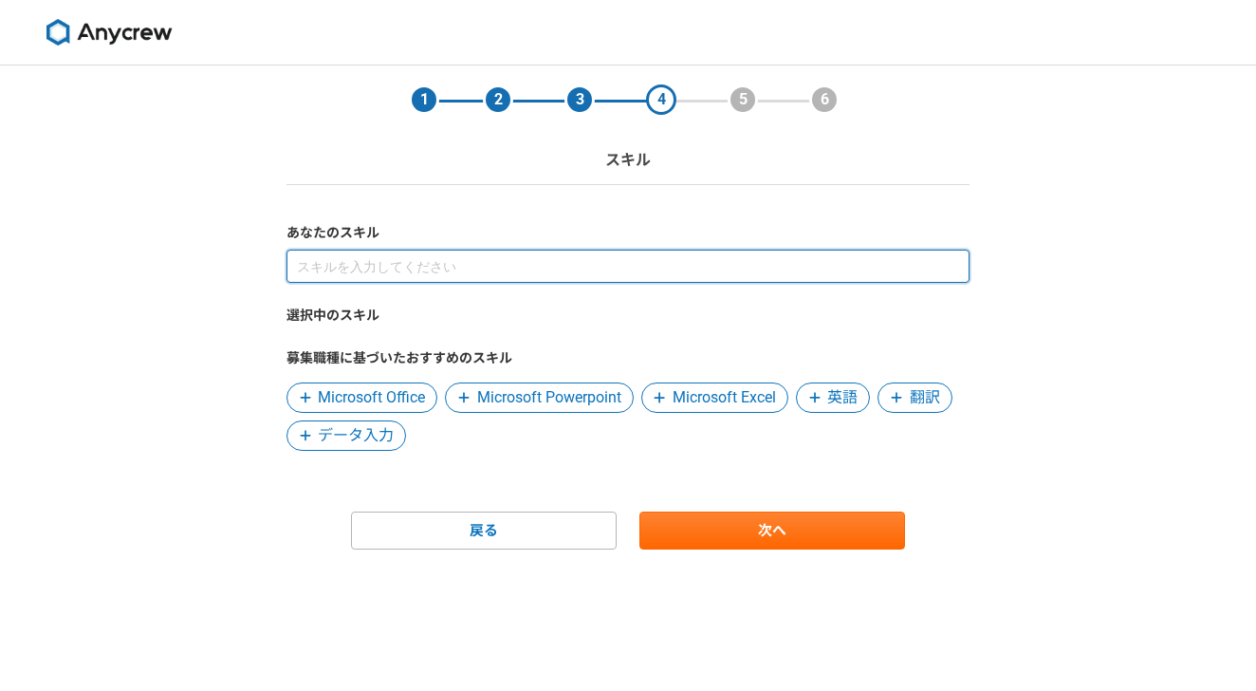
click at [707, 274] on input at bounding box center [628, 266] width 683 height 33
type input "premier"
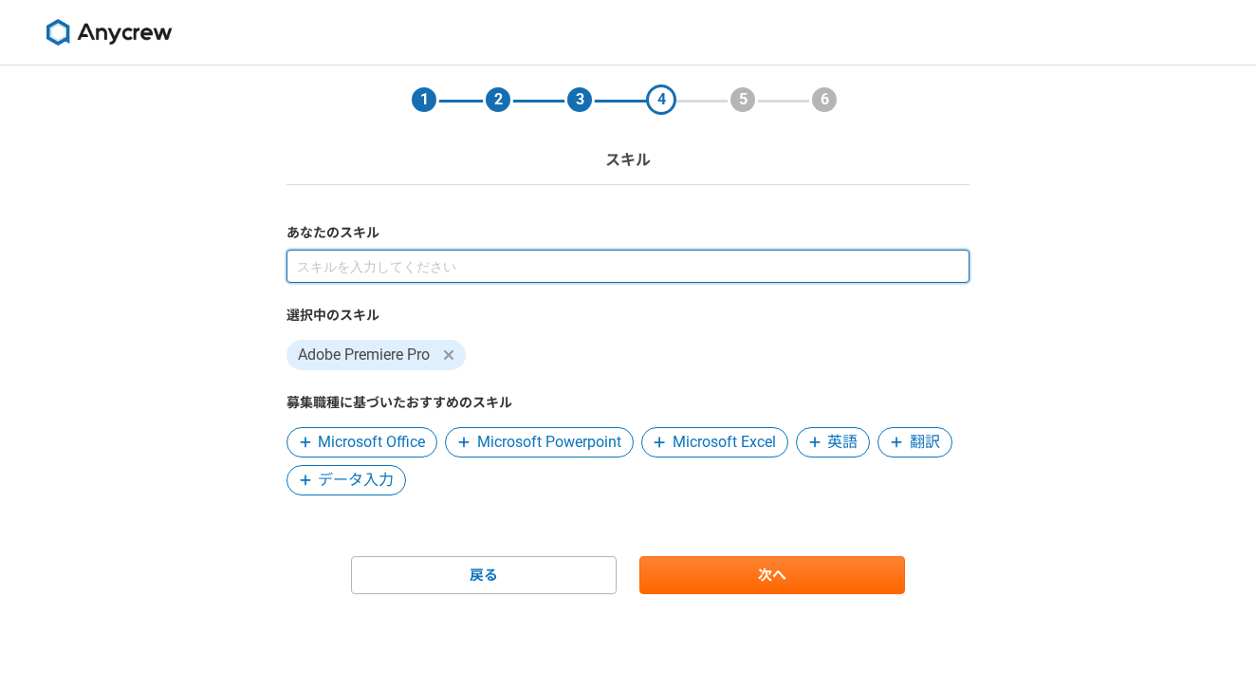
click at [557, 274] on input at bounding box center [628, 266] width 683 height 33
type input "F"
type input "ふ"
type input "ファイナンシャ"
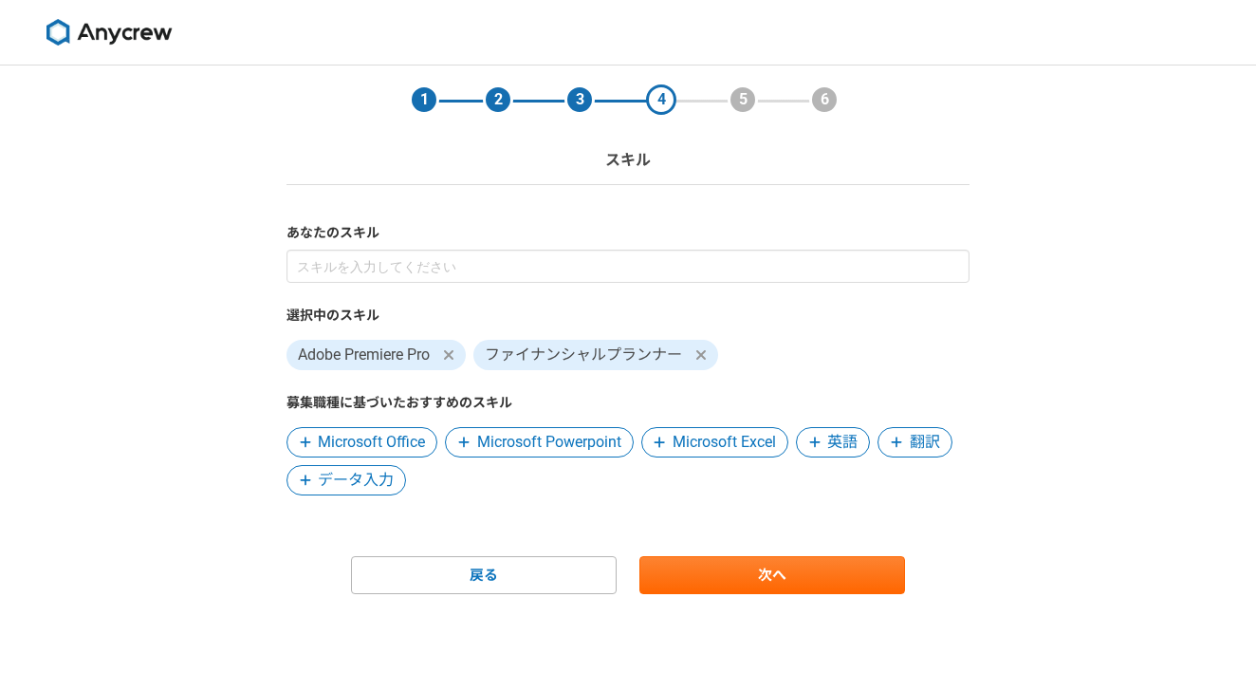
click at [682, 354] on span "ファイナンシャルプランナー" at bounding box center [583, 355] width 197 height 23
click at [703, 355] on icon at bounding box center [701, 354] width 9 height 9
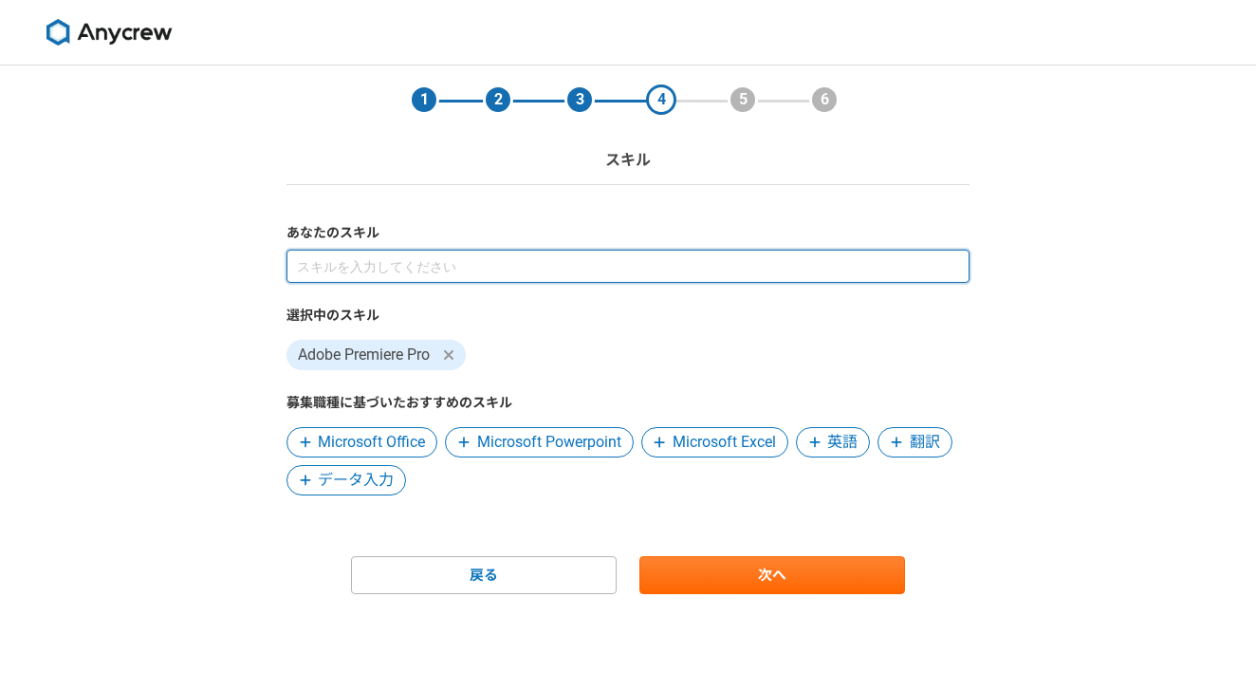
click at [679, 258] on input at bounding box center [628, 266] width 683 height 33
type input "F"
type input "ファイナンシャ"
click at [604, 270] on input at bounding box center [628, 266] width 683 height 33
type input "き"
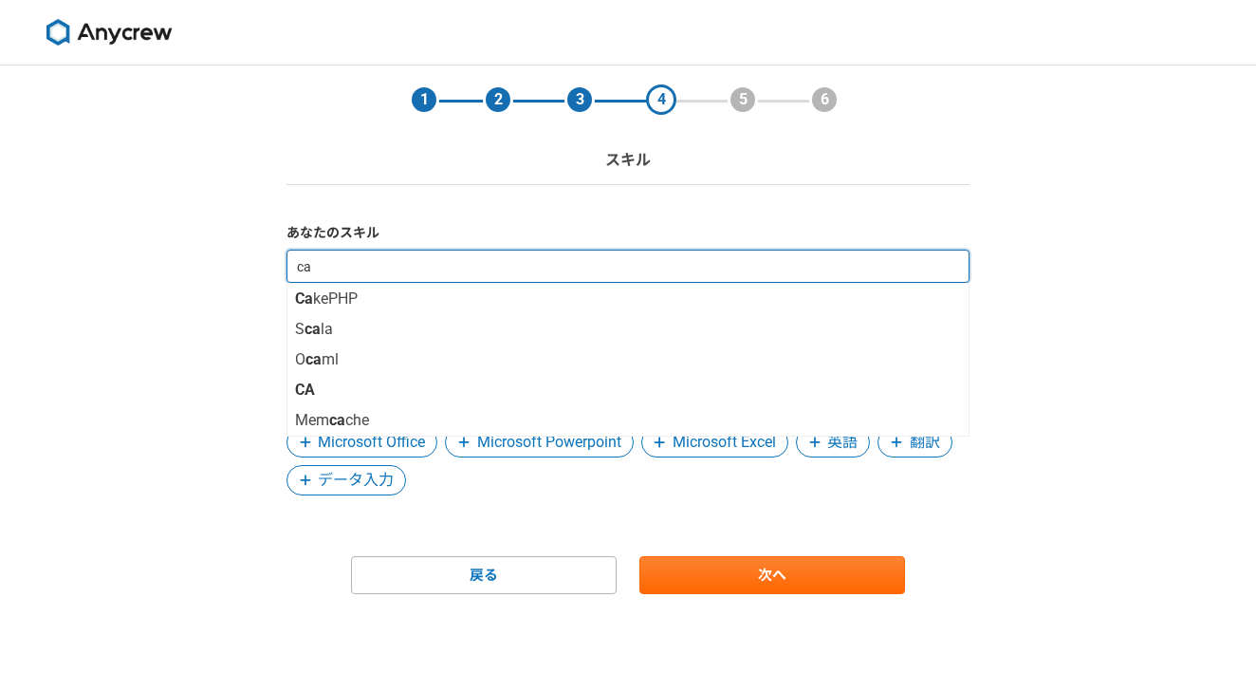
type input "can"
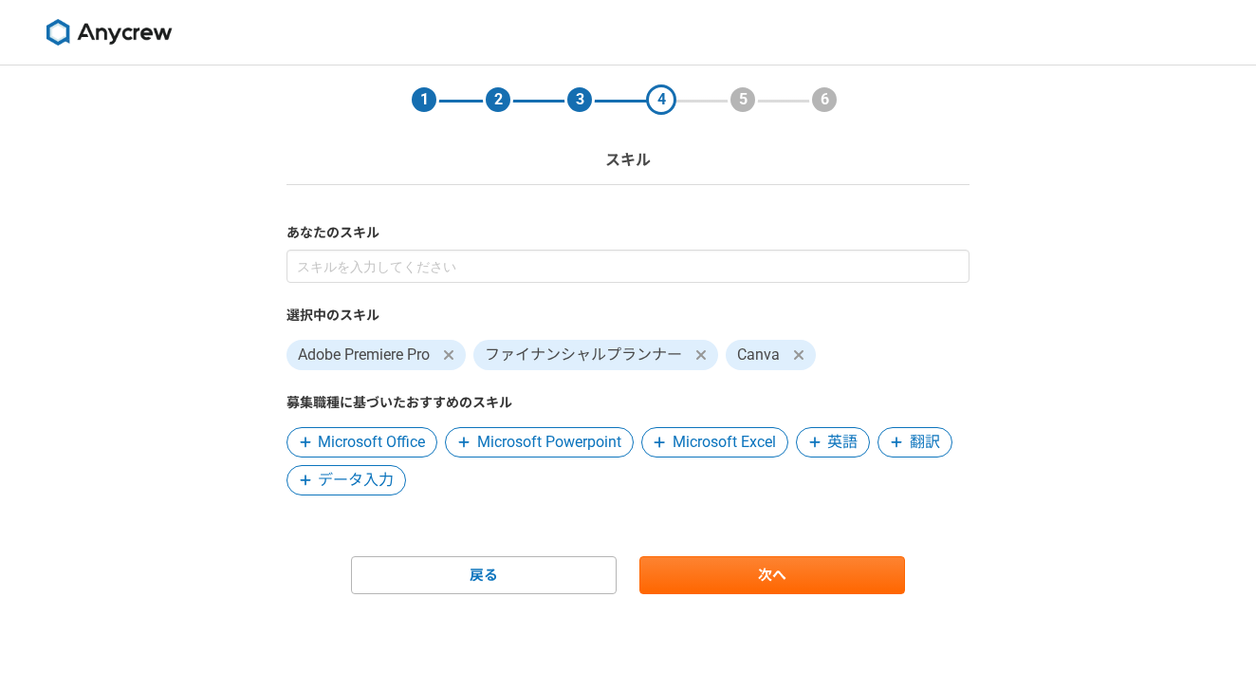
click at [592, 354] on span "ファイナンシャルプランナー" at bounding box center [583, 355] width 197 height 23
click at [691, 354] on span "ファイナンシャルプランナー" at bounding box center [596, 355] width 245 height 30
click at [697, 354] on span at bounding box center [701, 355] width 23 height 23
click at [656, 418] on div "選択中のスキル Adobe Premiere Pro Canva 募集職種に基づいたおすすめのスキル Microsoft Office Microsoft P…" at bounding box center [628, 373] width 683 height 246
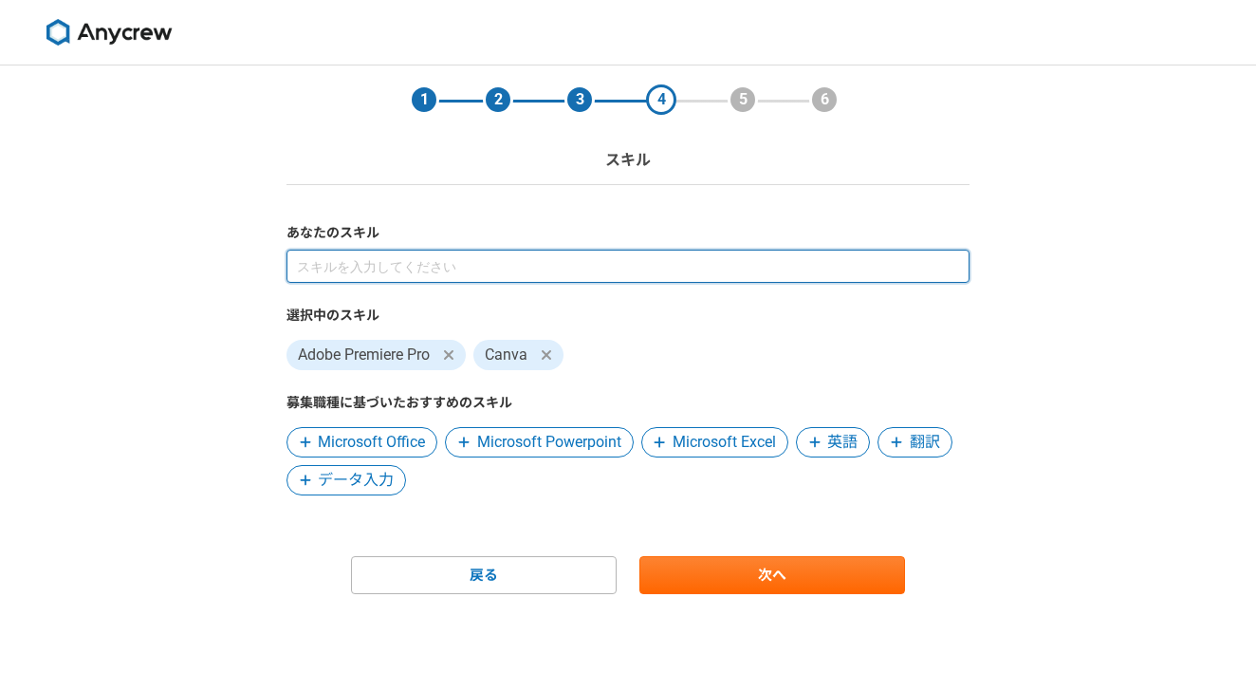
click at [608, 256] on input at bounding box center [628, 266] width 683 height 33
type input "ファイナ"
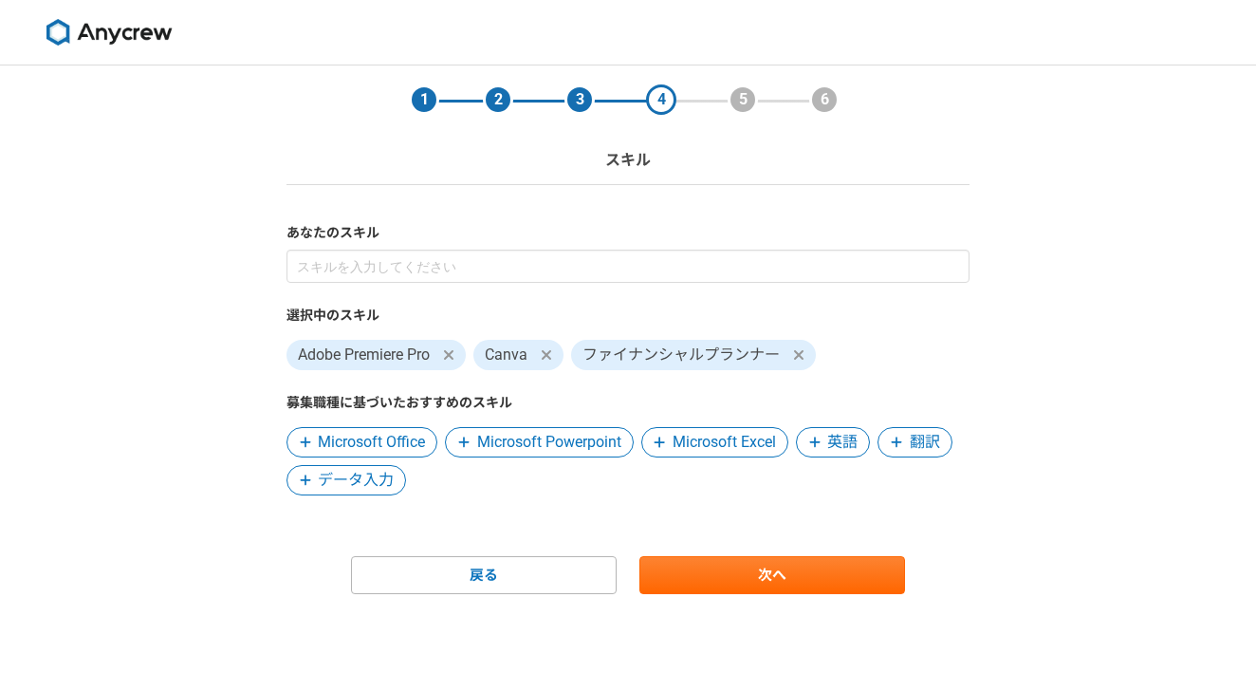
click at [734, 311] on label "選択中のスキル" at bounding box center [628, 316] width 683 height 20
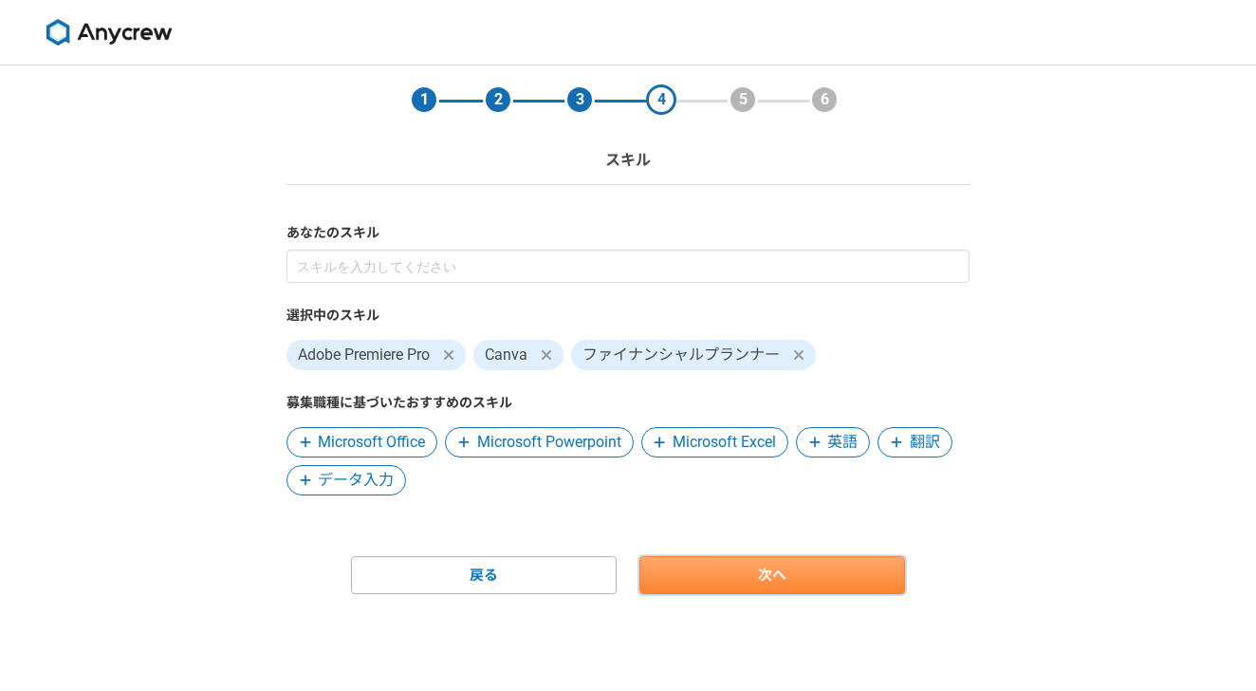
click at [795, 560] on link "次へ" at bounding box center [773, 575] width 266 height 38
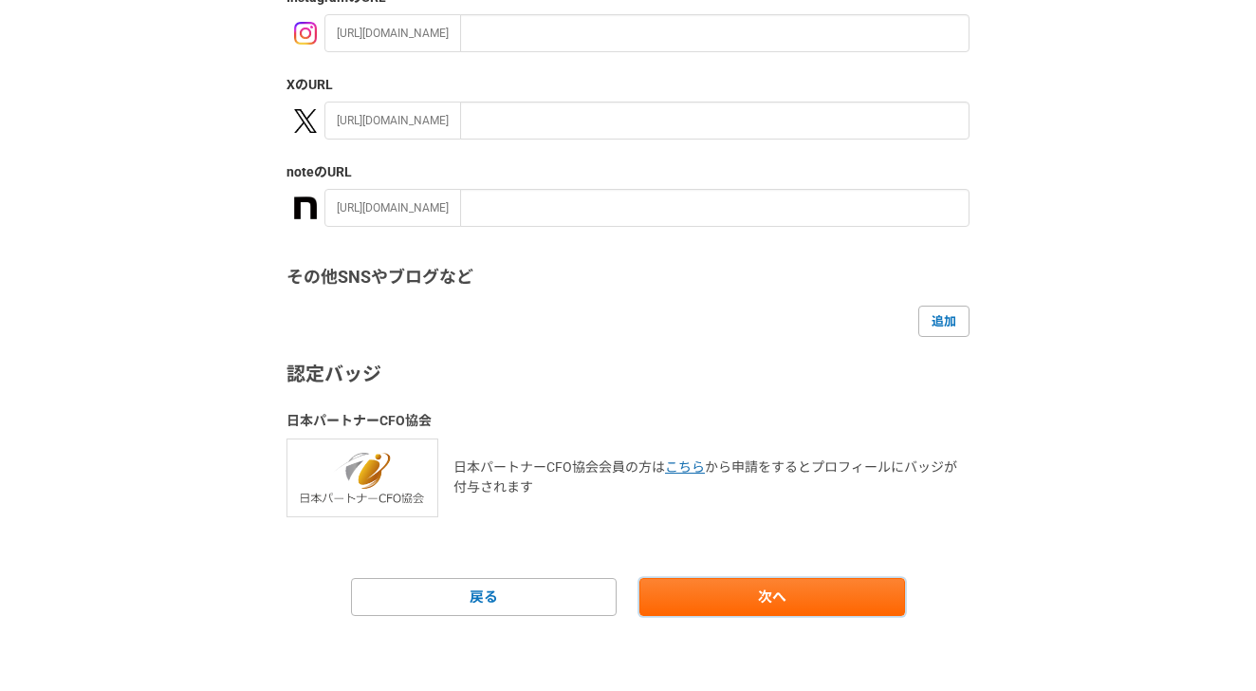
scroll to position [351, 0]
click at [788, 584] on link "次へ" at bounding box center [773, 598] width 266 height 38
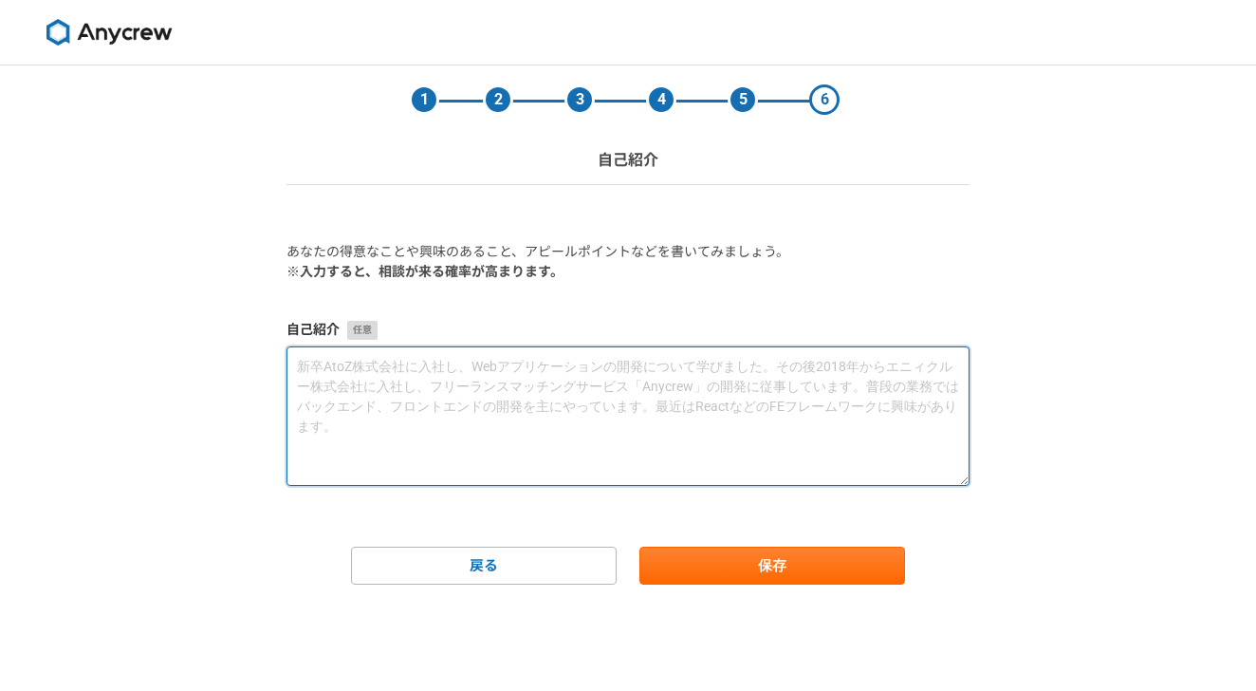
click at [449, 361] on textarea at bounding box center [628, 415] width 683 height 139
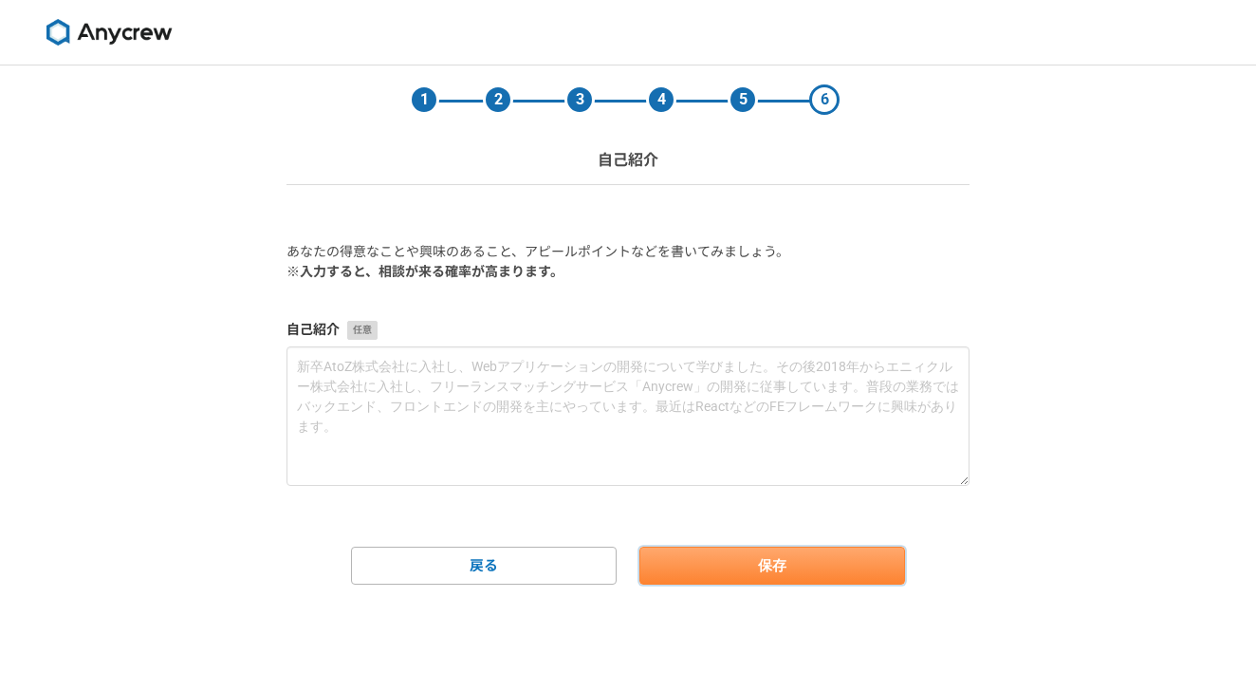
click at [748, 551] on button "保存" at bounding box center [773, 566] width 266 height 38
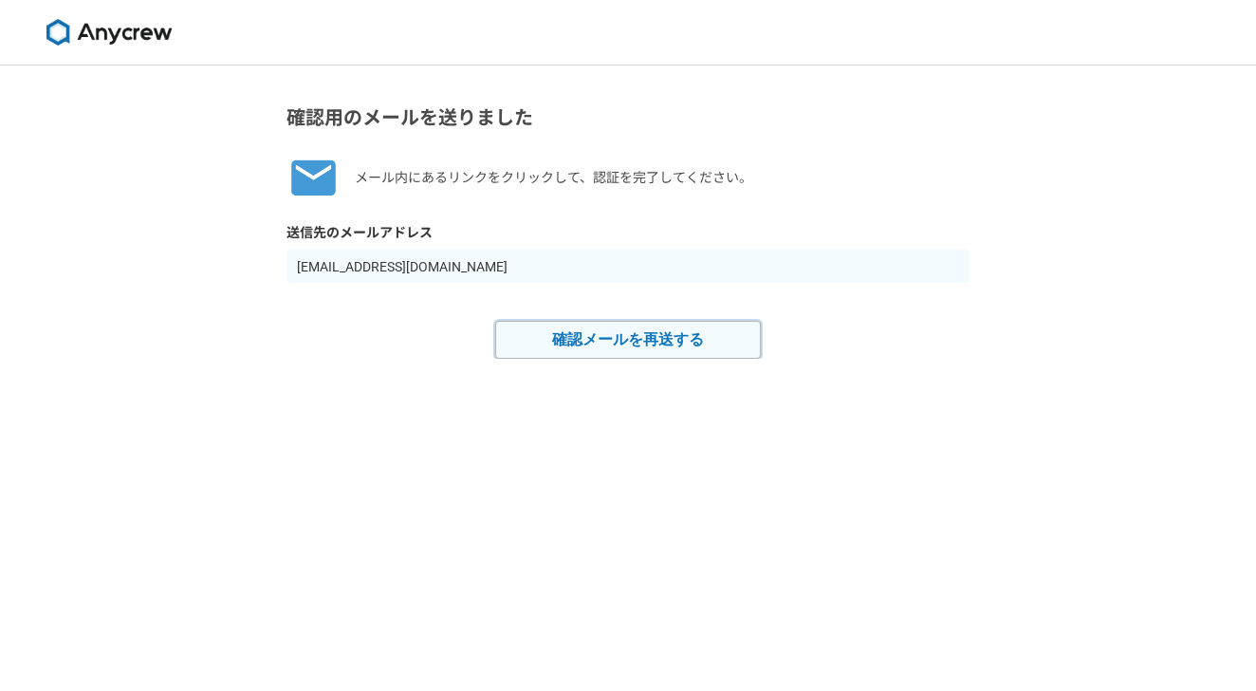
click at [627, 335] on button "確認メールを再送する" at bounding box center [628, 340] width 266 height 38
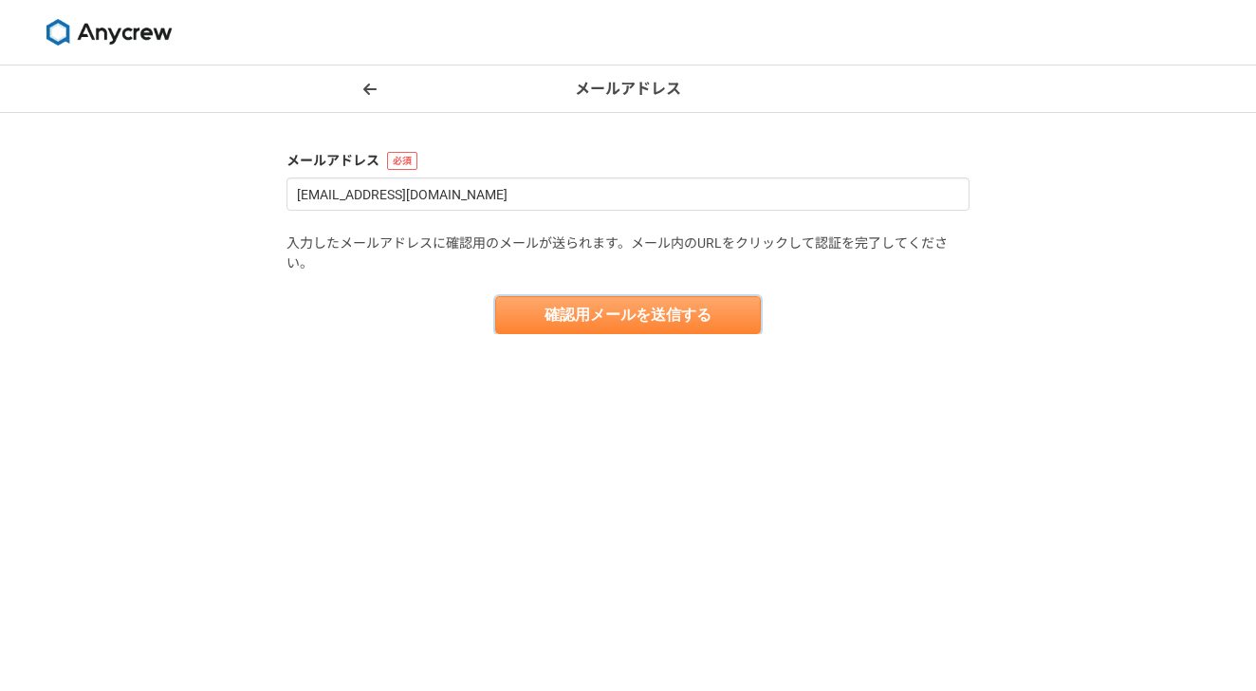
click at [629, 311] on button "確認用メールを送信する" at bounding box center [628, 315] width 266 height 38
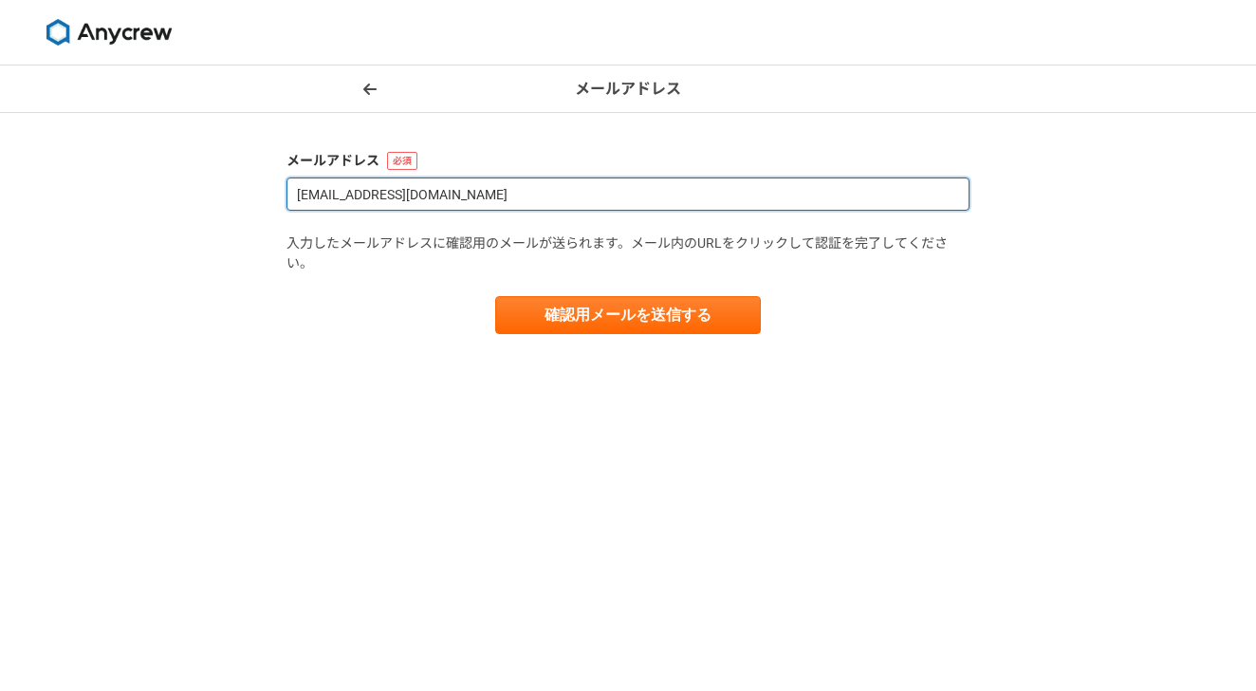
click at [771, 186] on input "[EMAIL_ADDRESS][DOMAIN_NAME]" at bounding box center [628, 193] width 683 height 33
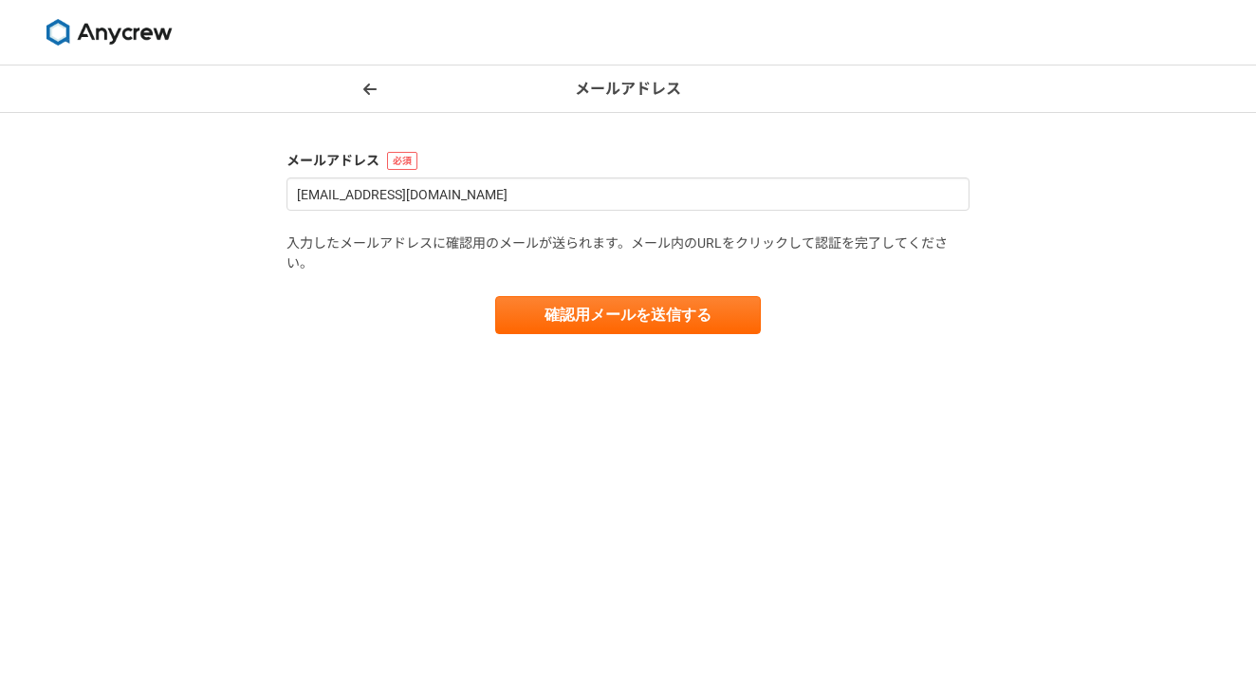
click at [125, 37] on img at bounding box center [109, 32] width 142 height 27
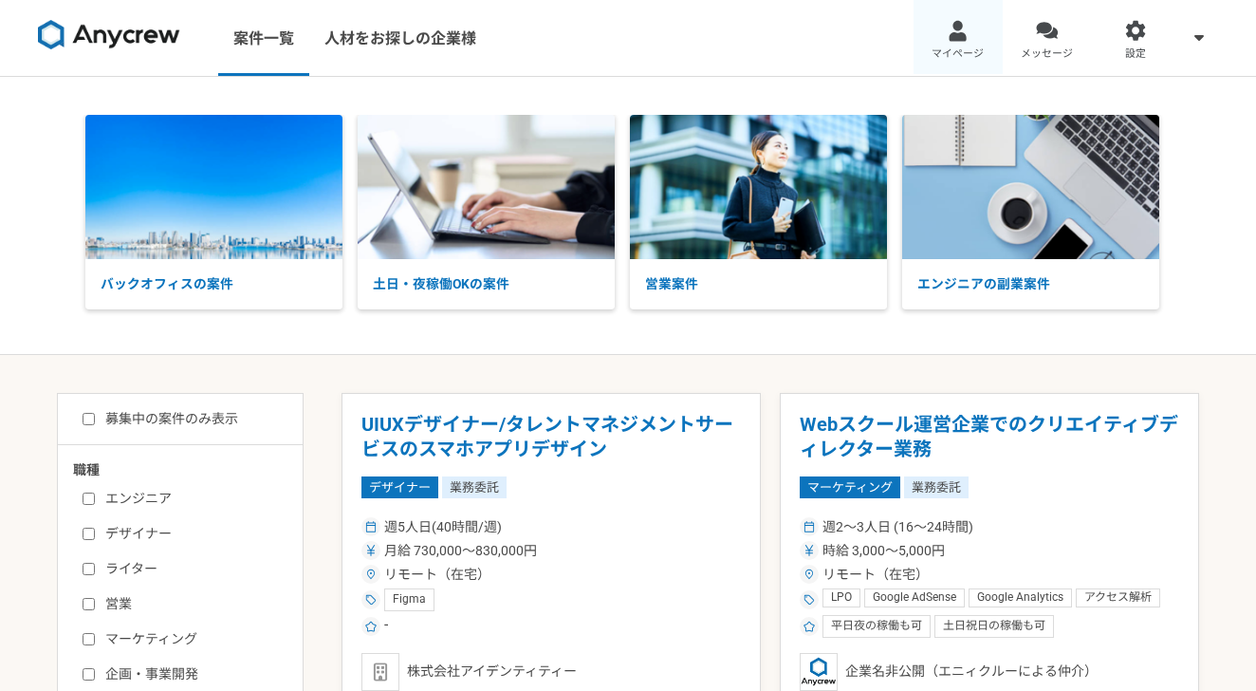
click at [943, 53] on span "マイページ" at bounding box center [958, 53] width 52 height 15
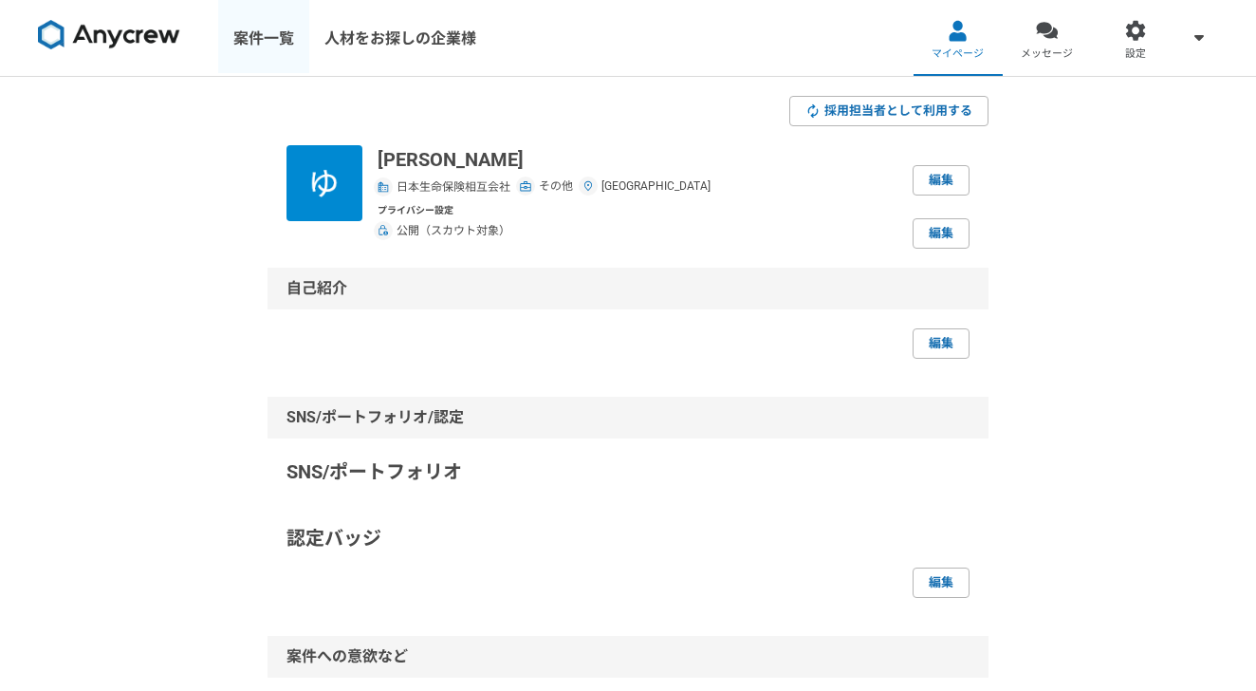
click at [278, 46] on link "案件一覧" at bounding box center [263, 38] width 91 height 76
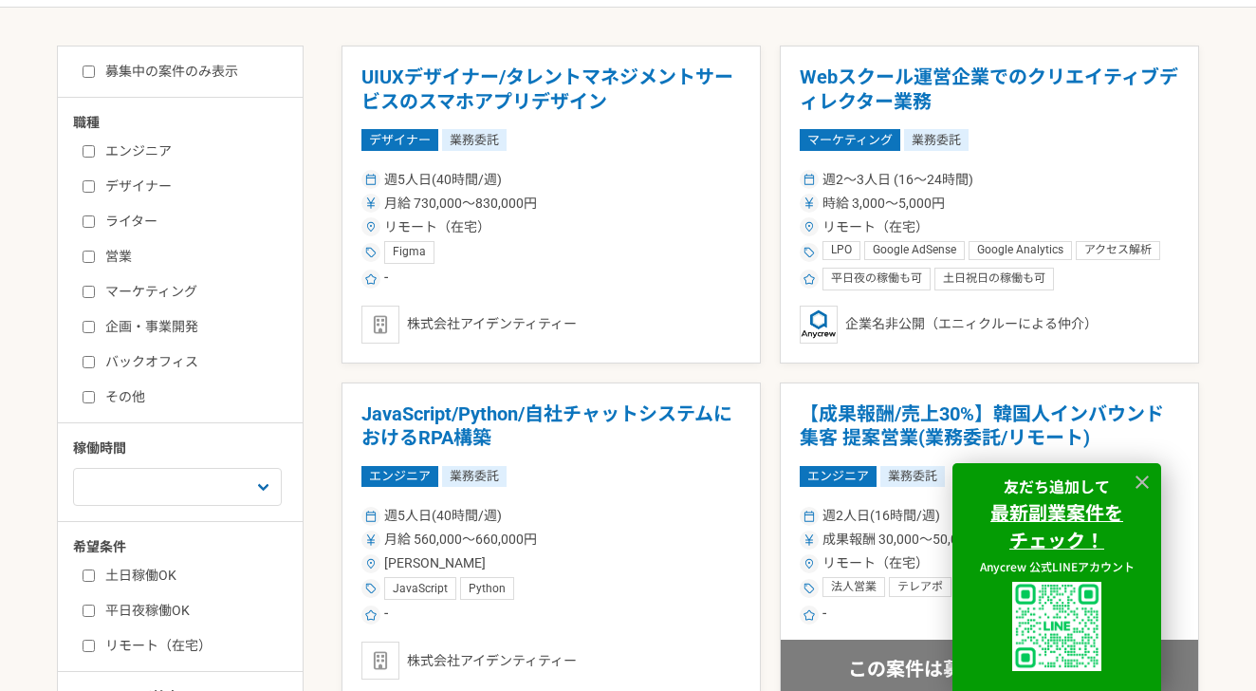
scroll to position [348, 0]
click at [87, 183] on input "デザイナー" at bounding box center [89, 185] width 12 height 12
checkbox input "true"
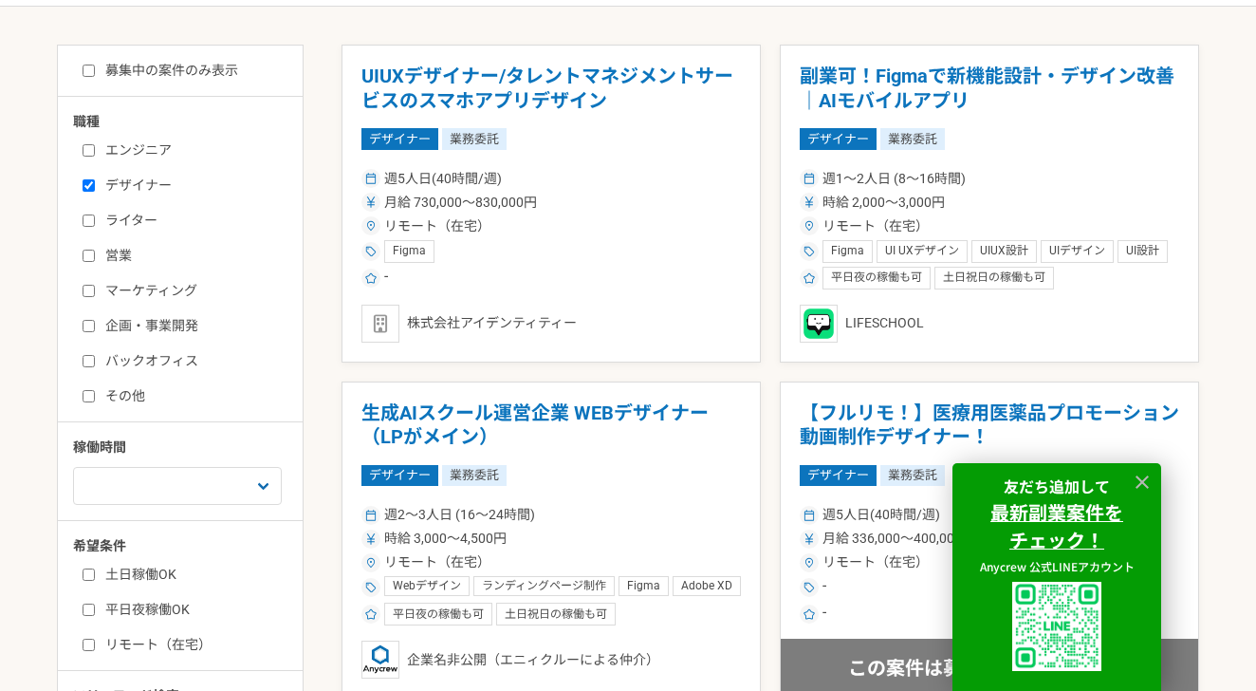
click at [191, 159] on label "エンジニア" at bounding box center [192, 150] width 218 height 20
click at [95, 157] on input "エンジニア" at bounding box center [89, 150] width 12 height 12
checkbox input "true"
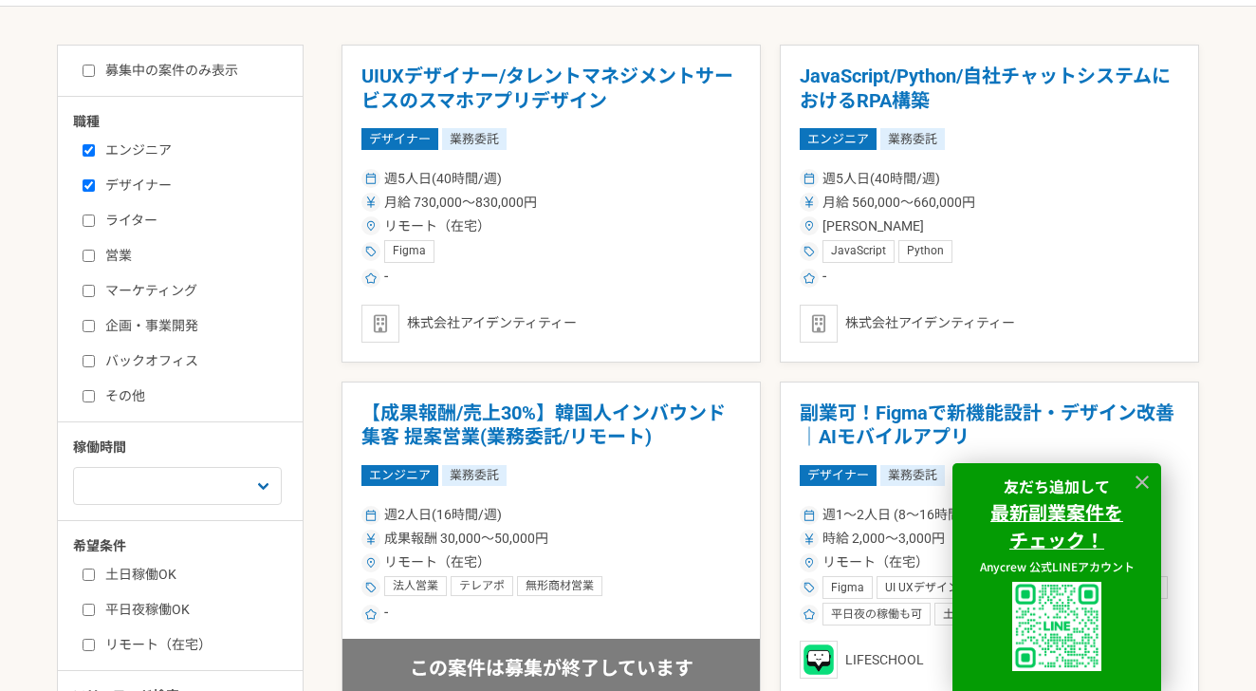
click at [146, 178] on label "デザイナー" at bounding box center [192, 186] width 218 height 20
click at [95, 179] on input "デザイナー" at bounding box center [89, 185] width 12 height 12
checkbox input "false"
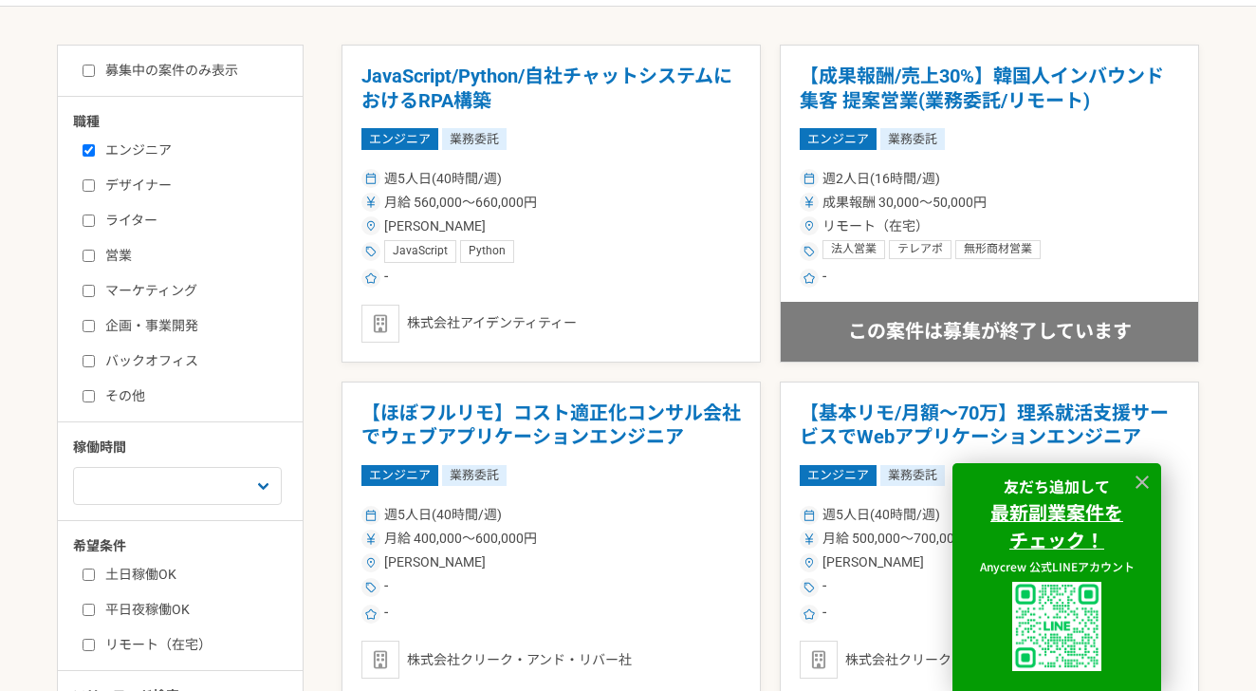
click at [154, 129] on div "職種" at bounding box center [120, 123] width 95 height 23
click at [154, 159] on label "エンジニア" at bounding box center [192, 150] width 218 height 20
click at [95, 157] on input "エンジニア" at bounding box center [89, 150] width 12 height 12
checkbox input "false"
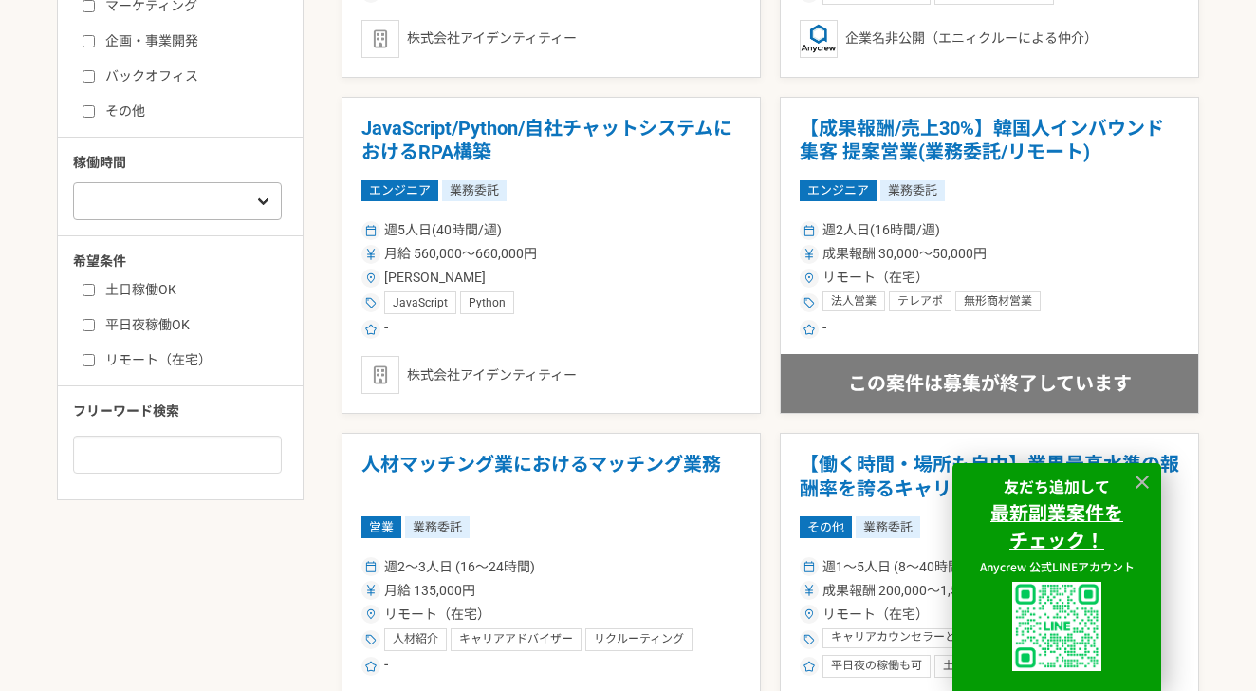
scroll to position [726, 0]
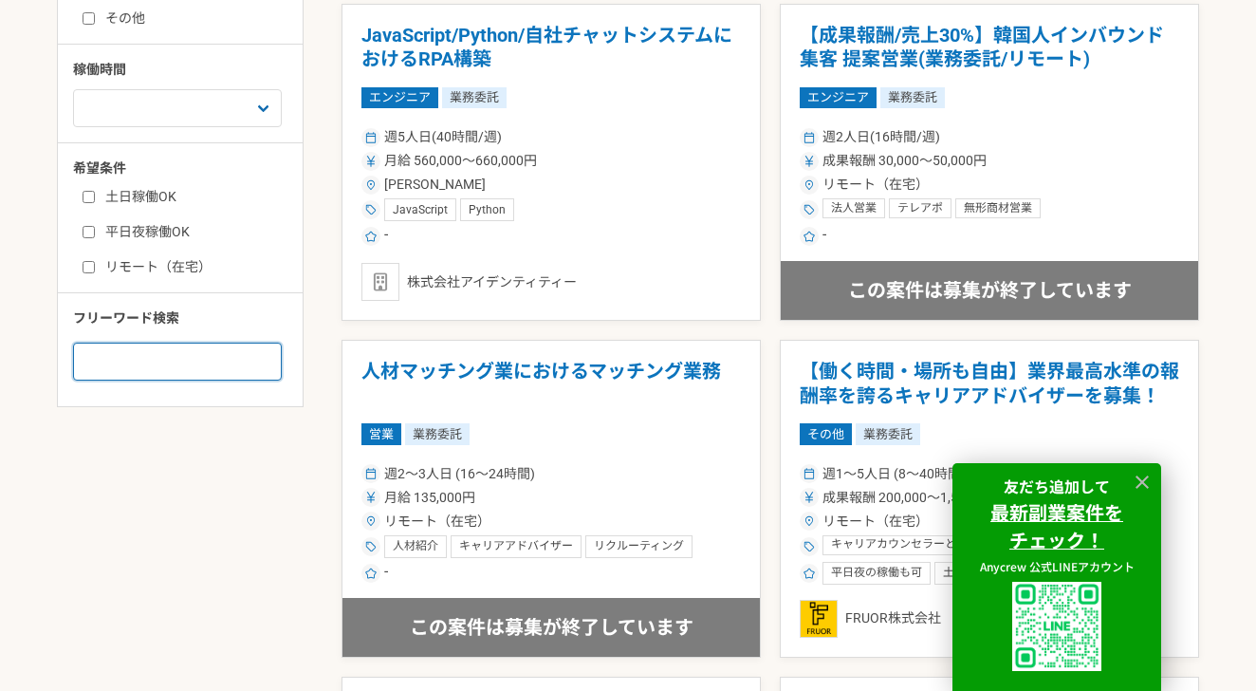
click at [188, 373] on input at bounding box center [177, 362] width 209 height 38
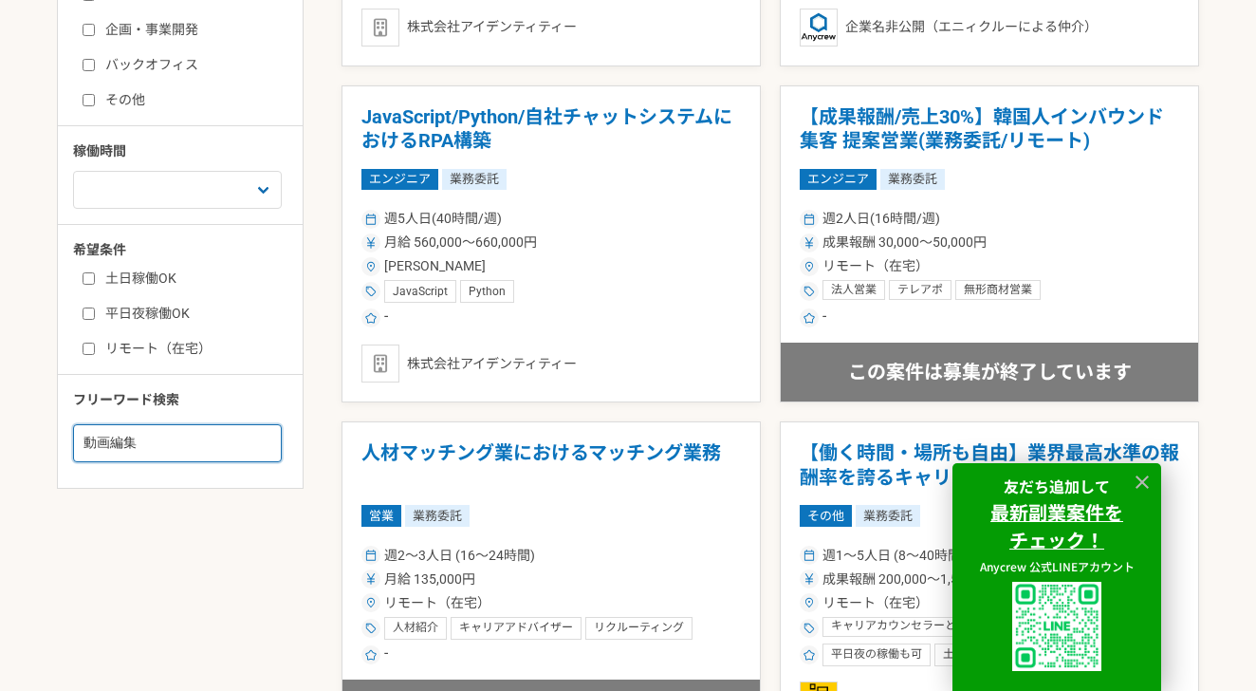
type input "動画編集"
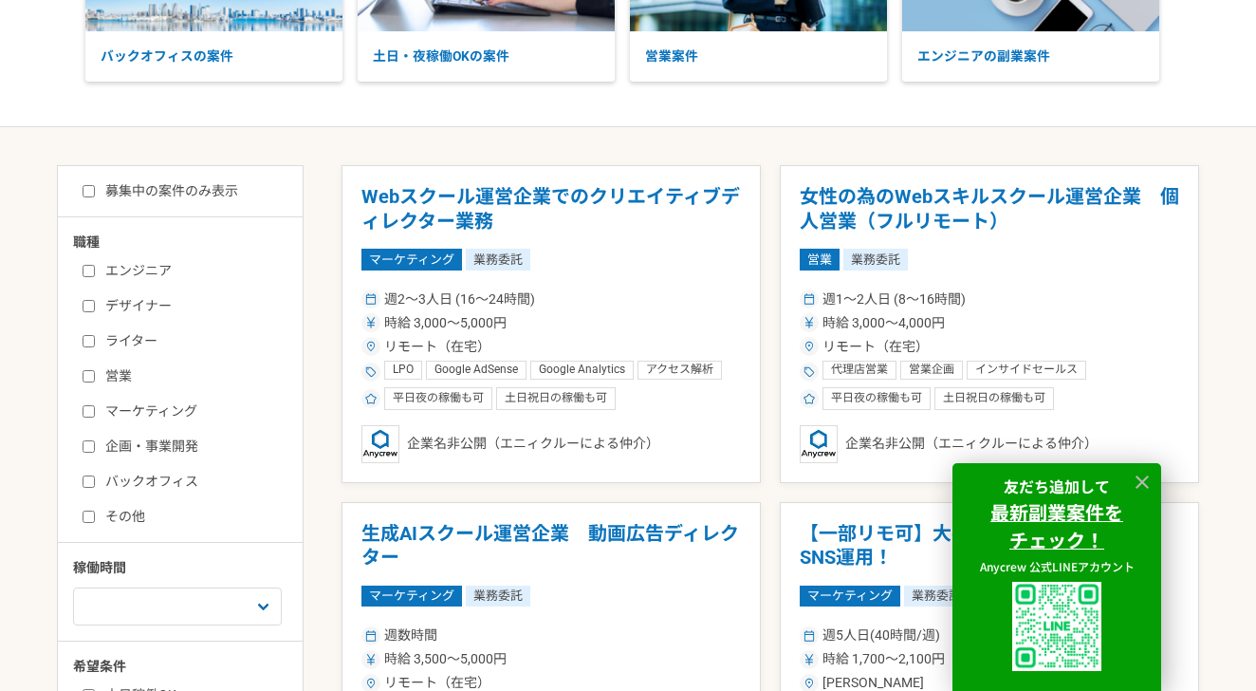
scroll to position [186, 0]
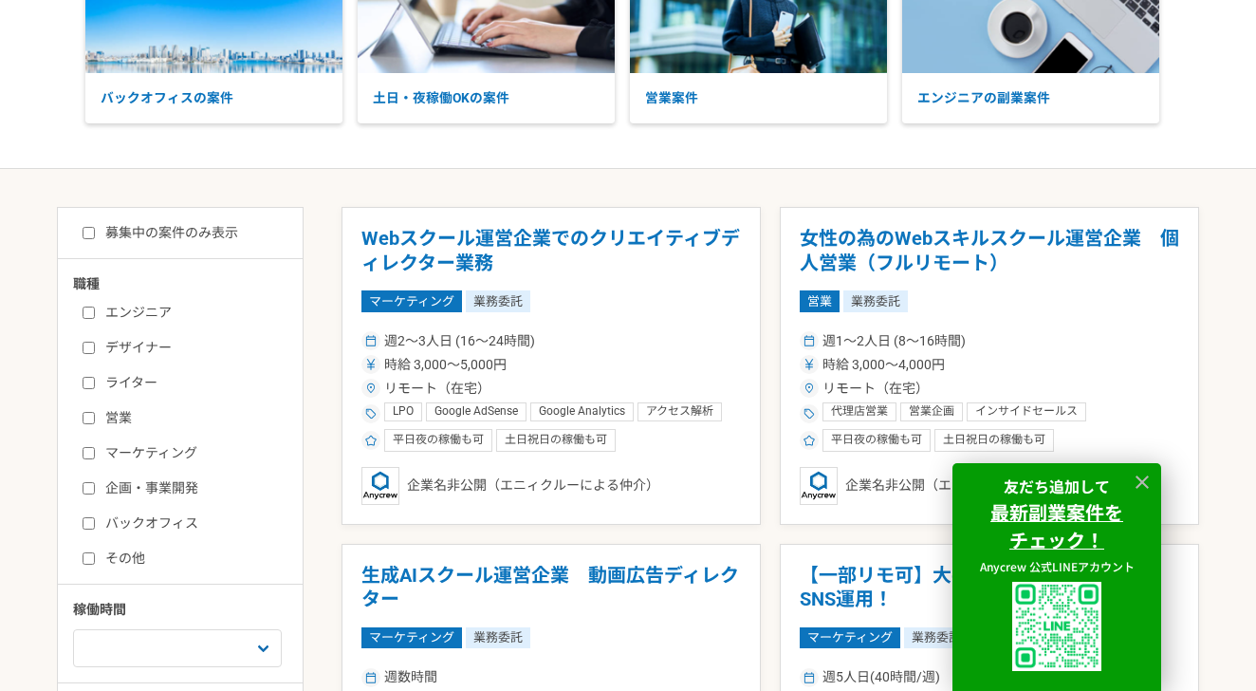
click at [186, 231] on label "募集中の案件のみ表示" at bounding box center [161, 233] width 156 height 20
click at [95, 231] on input "募集中の案件のみ表示" at bounding box center [89, 233] width 12 height 12
checkbox input "true"
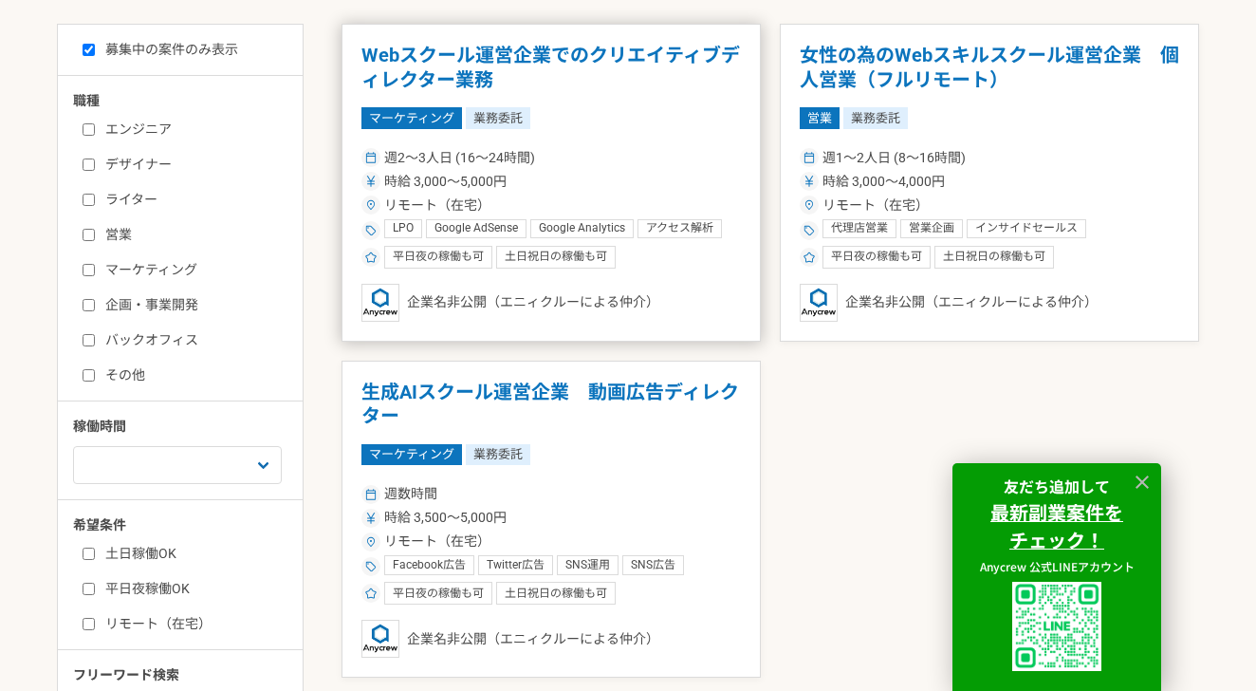
scroll to position [370, 0]
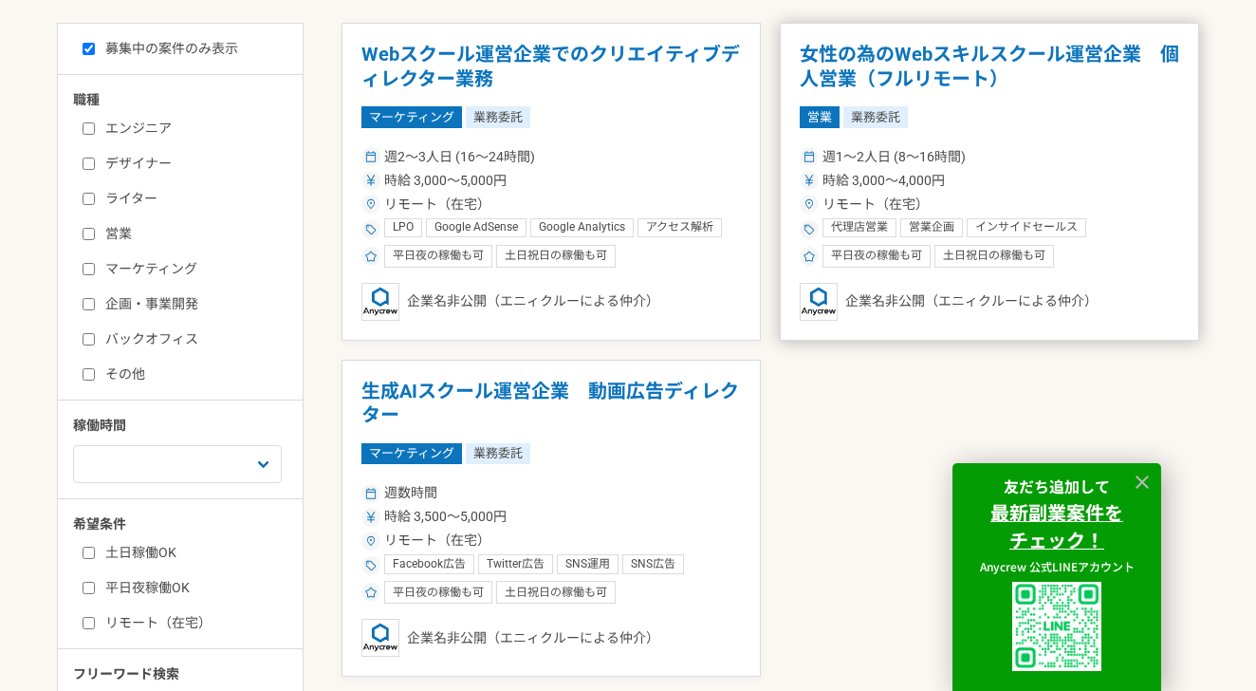
click at [920, 78] on h1 "女性の為のWebスキルスクール運営企業　個人営業（フルリモート）" at bounding box center [990, 67] width 380 height 48
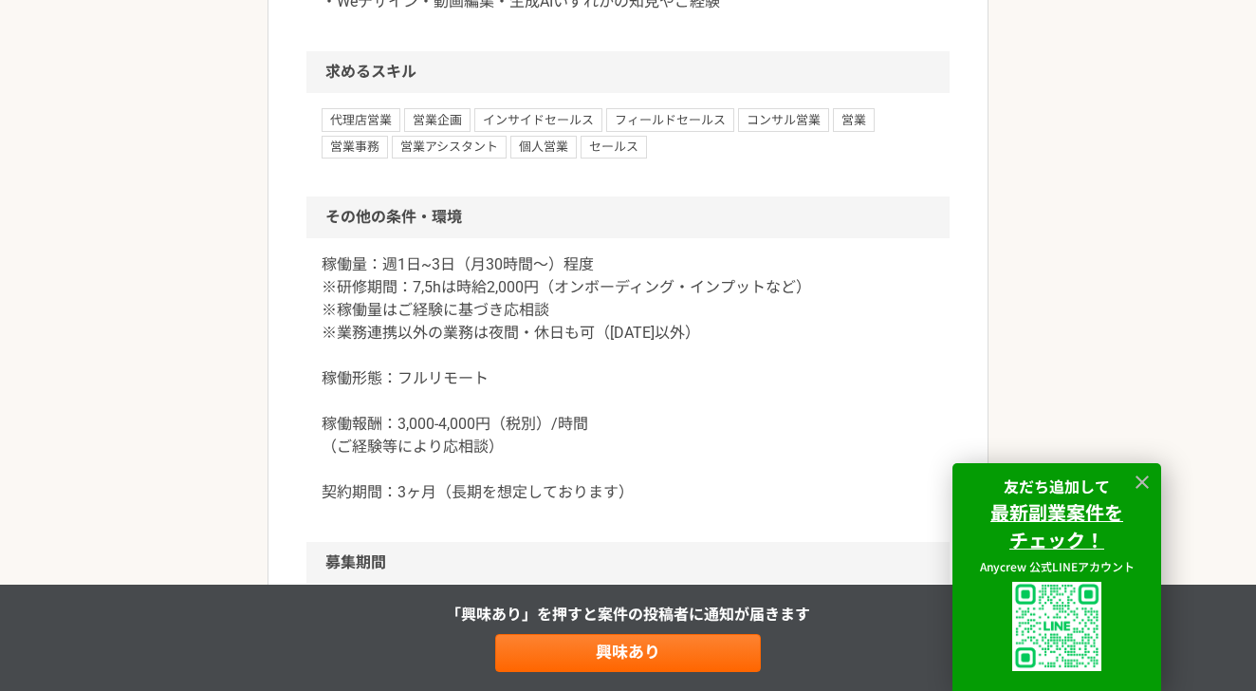
scroll to position [1698, 0]
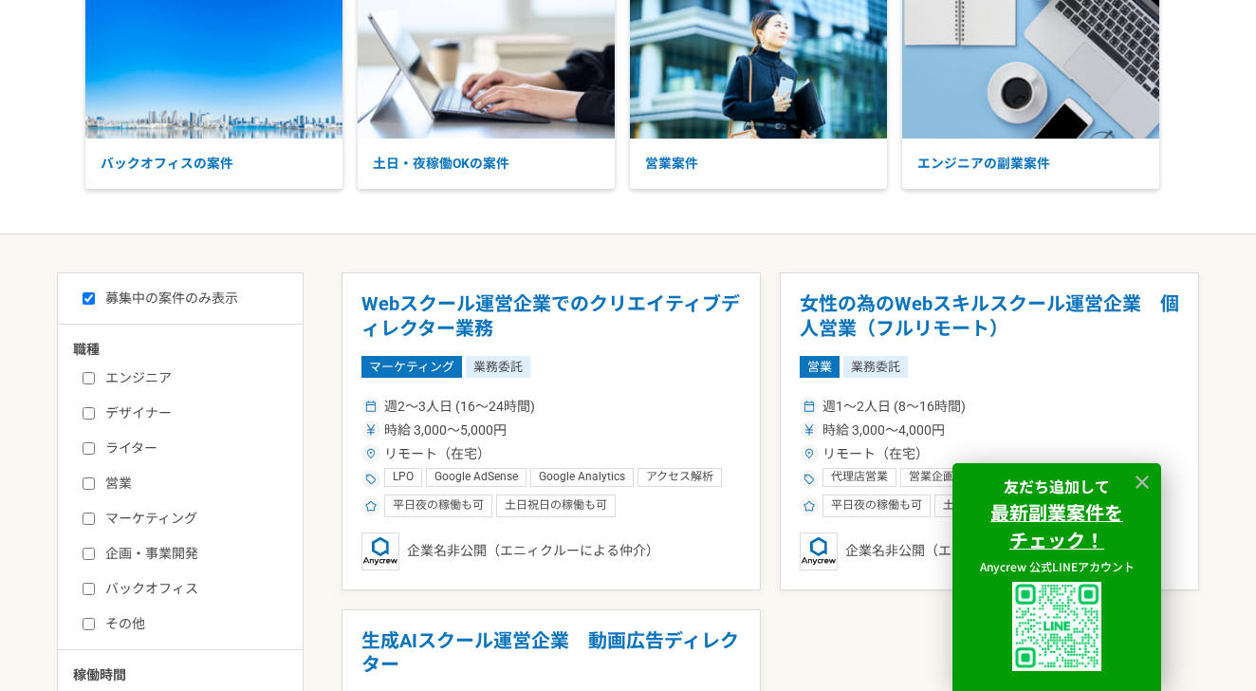
scroll to position [143, 0]
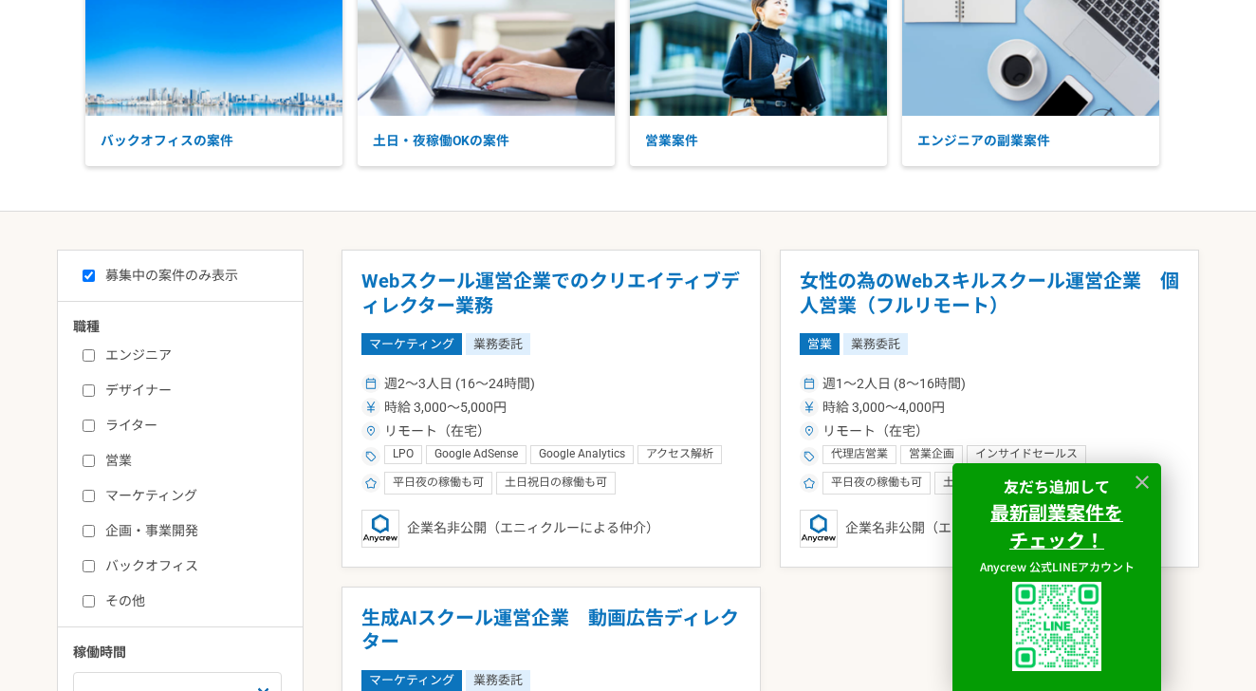
click at [158, 267] on label "募集中の案件のみ表示" at bounding box center [161, 276] width 156 height 20
click at [95, 270] on input "募集中の案件のみ表示" at bounding box center [89, 276] width 12 height 12
checkbox input "false"
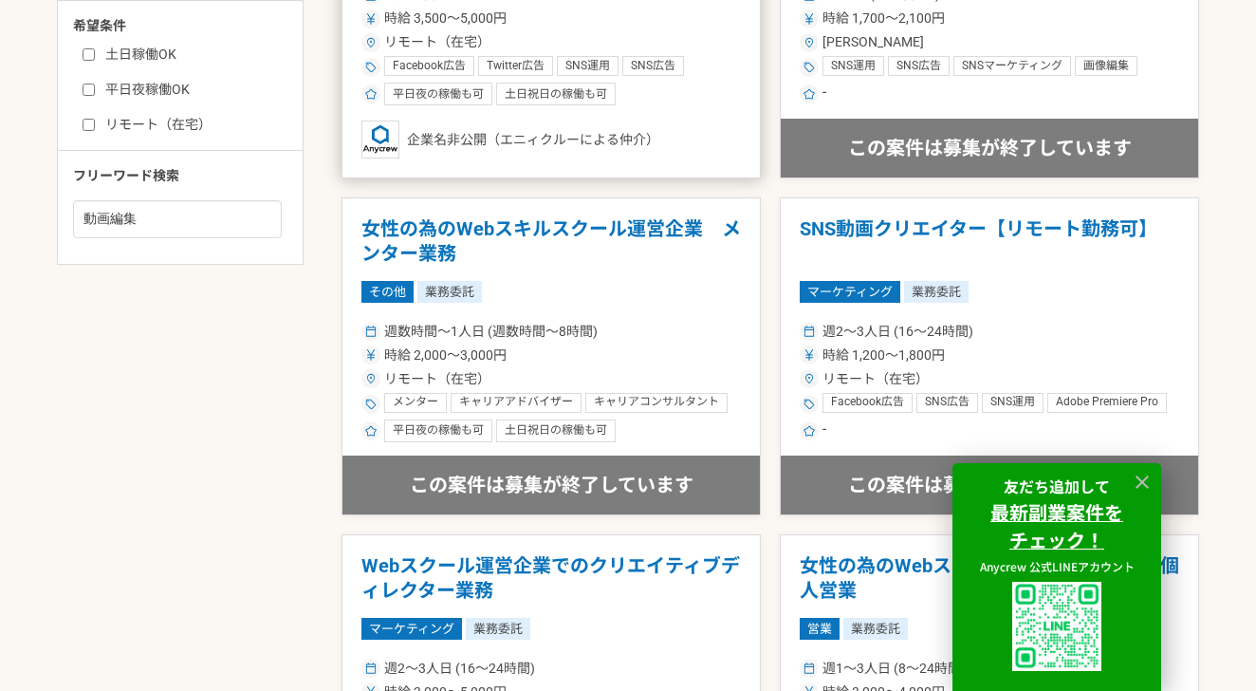
scroll to position [872, 0]
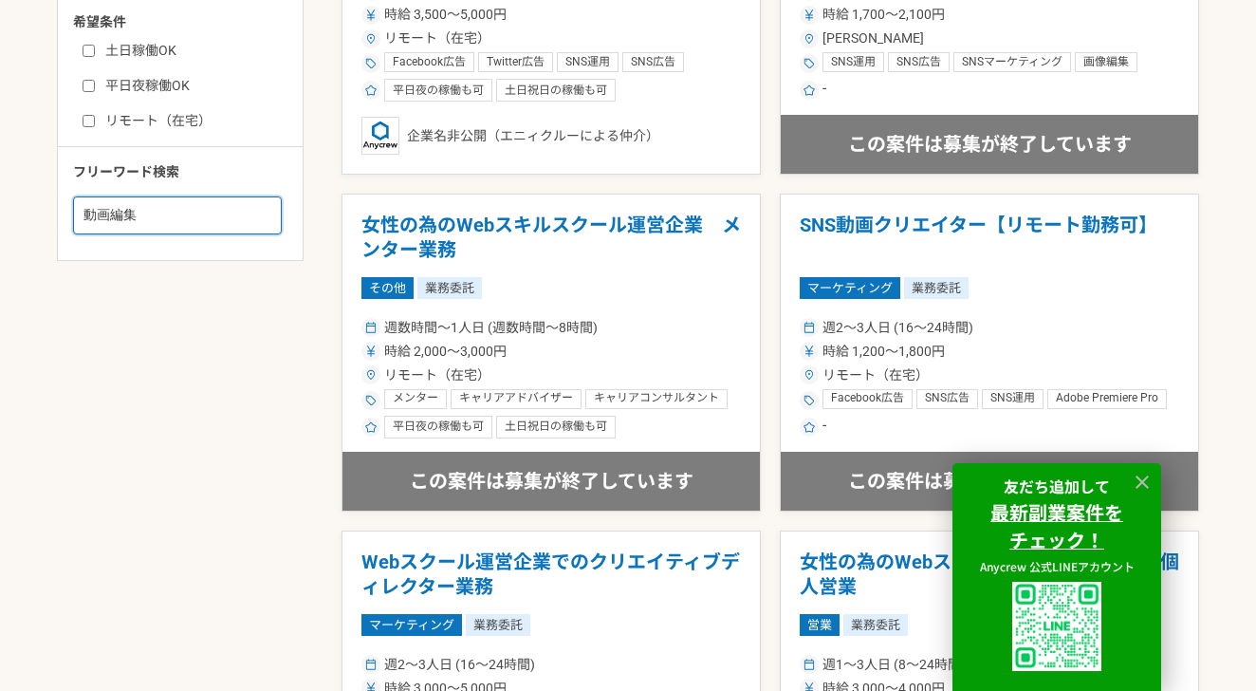
click at [220, 227] on input "動画編集" at bounding box center [177, 215] width 209 height 38
type input "動画"
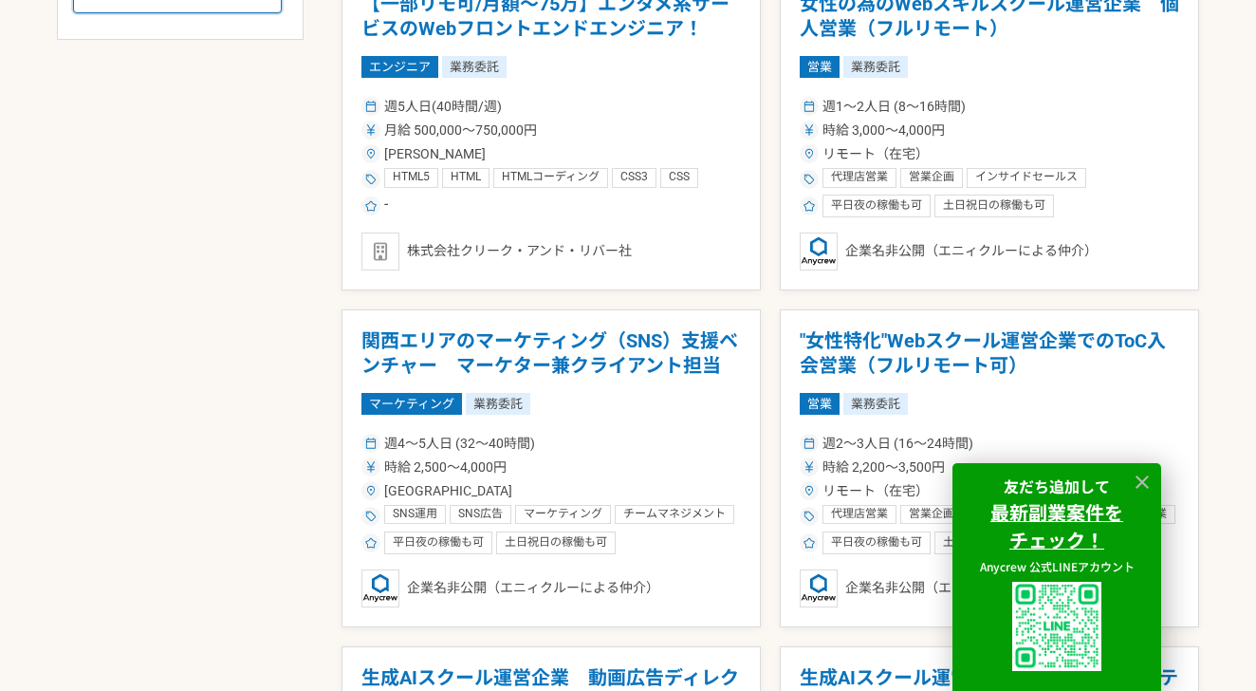
scroll to position [1094, 0]
